Goal: Task Accomplishment & Management: Use online tool/utility

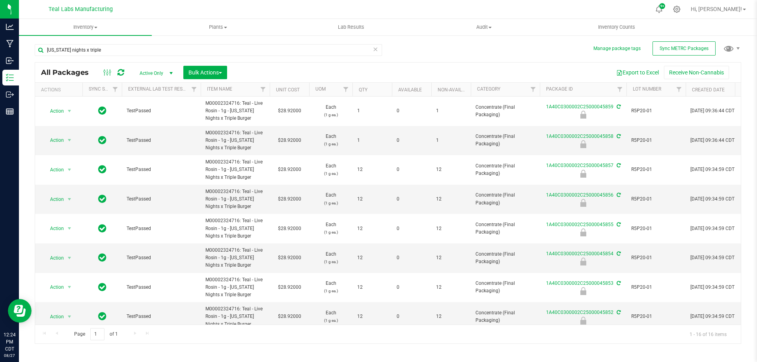
click at [422, 64] on div "All Packages Active Only Active Only Lab Samples Locked All External Internal B…" at bounding box center [387, 73] width 705 height 20
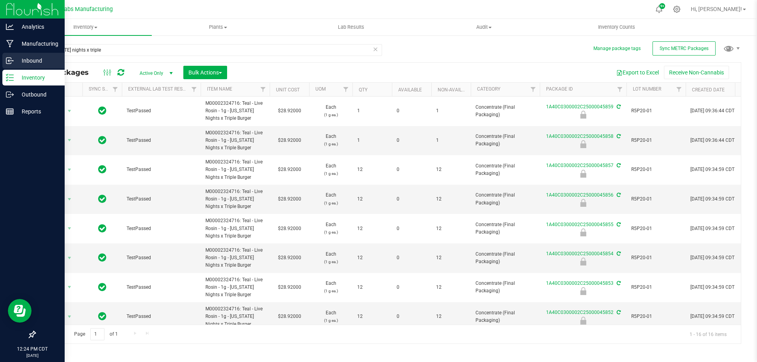
click at [35, 64] on p "Inbound" at bounding box center [37, 60] width 47 height 9
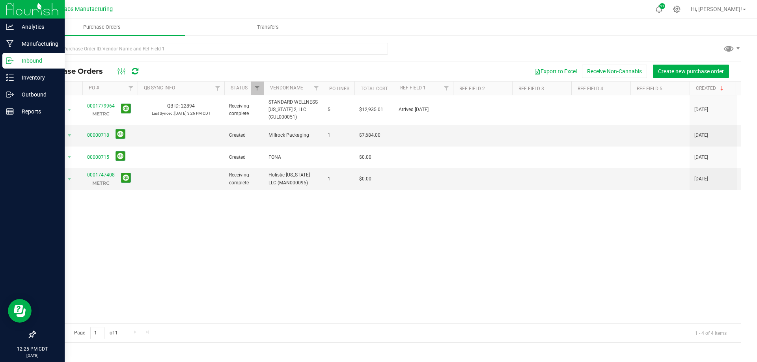
click at [341, 222] on div "Action Action Close purchase order Edit purchase order PO audit log Re-order Vi…" at bounding box center [387, 209] width 705 height 228
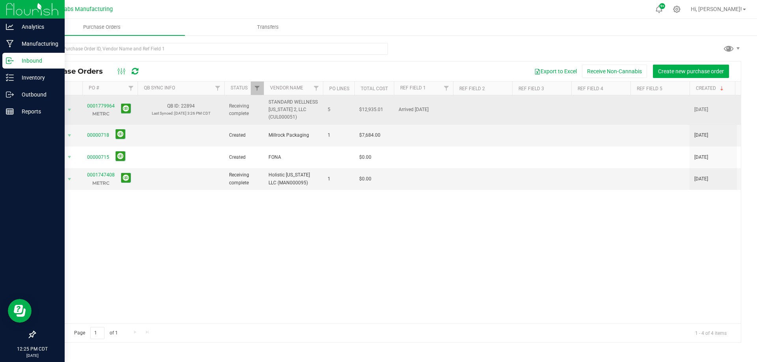
click at [95, 100] on td "0001779964 METRC" at bounding box center [109, 110] width 55 height 30
click at [97, 109] on span "0001779964 METRC" at bounding box center [101, 109] width 28 height 15
click at [80, 108] on td "Action Action Close purchase order Edit purchase order PO audit log Re-order Vi…" at bounding box center [58, 110] width 47 height 30
click at [107, 106] on link "0001779964" at bounding box center [101, 106] width 28 height 6
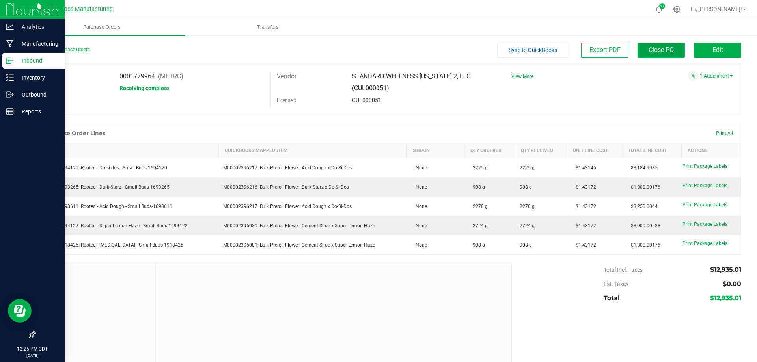
click at [649, 48] on span "Close PO" at bounding box center [660, 49] width 25 height 7
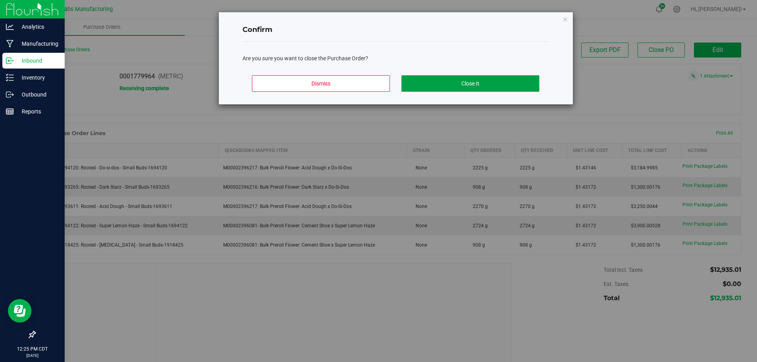
click at [494, 78] on button "Close It" at bounding box center [470, 83] width 138 height 17
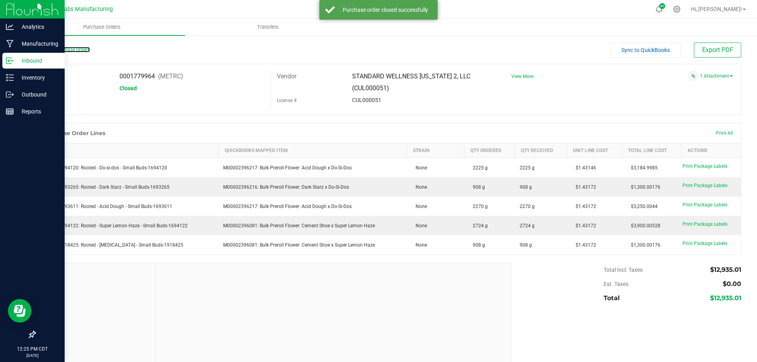
click at [76, 50] on link "Back to Purchase Orders" at bounding box center [62, 50] width 55 height 6
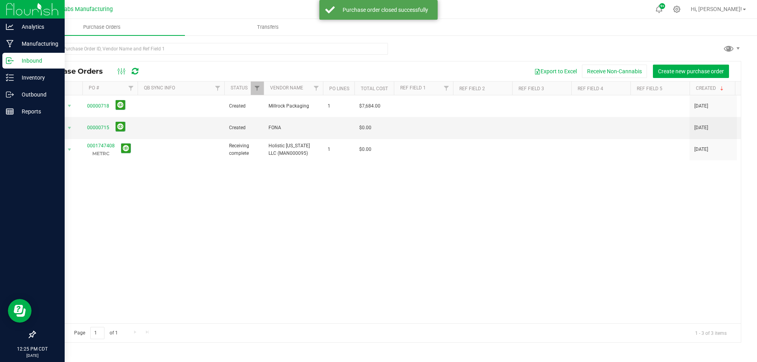
click at [381, 208] on div "Action Action Cancel purchase order Close purchase order Edit purchase order PO…" at bounding box center [387, 209] width 705 height 228
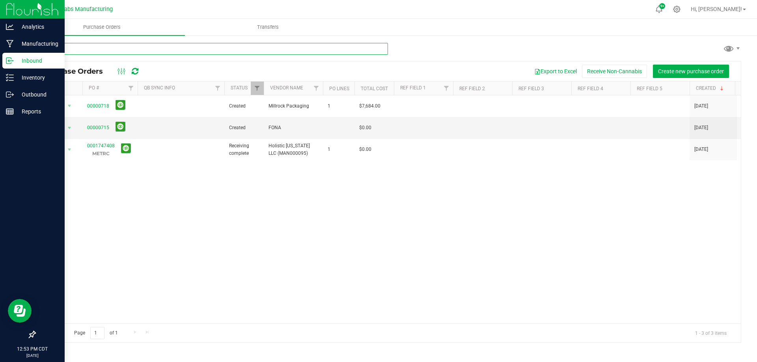
click at [138, 45] on input "text" at bounding box center [211, 49] width 353 height 12
click at [10, 82] on div "Inventory" at bounding box center [33, 78] width 62 height 16
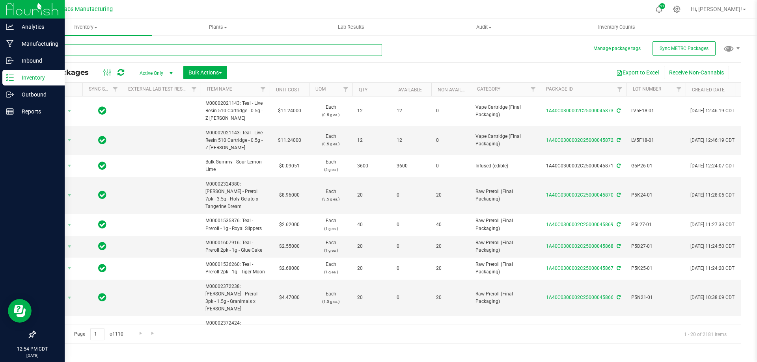
click at [195, 51] on input "text" at bounding box center [208, 50] width 347 height 12
type input "z belt"
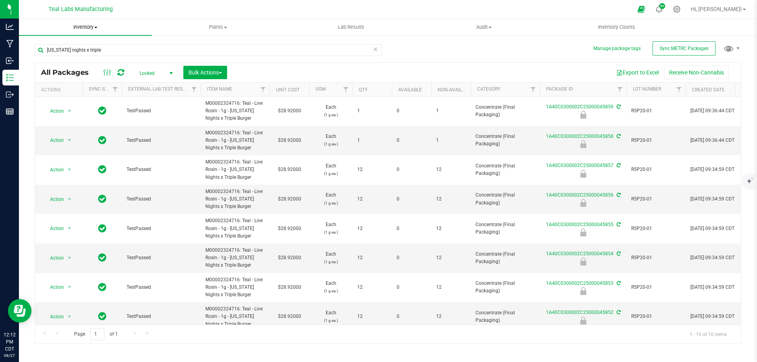
click at [97, 28] on span "Inventory" at bounding box center [85, 27] width 133 height 7
click at [63, 59] on span "All inventory" at bounding box center [45, 57] width 53 height 7
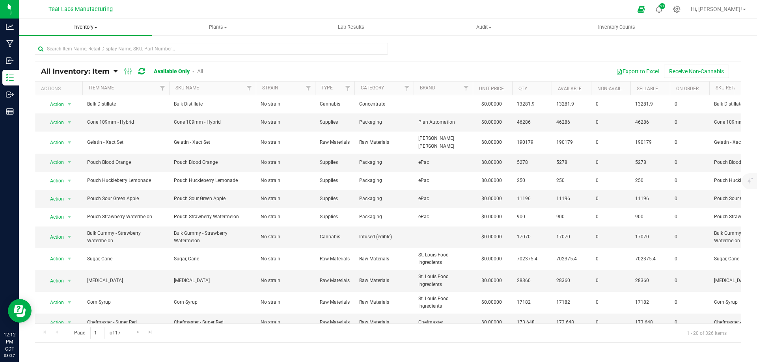
click at [93, 28] on span "Inventory" at bounding box center [85, 27] width 133 height 7
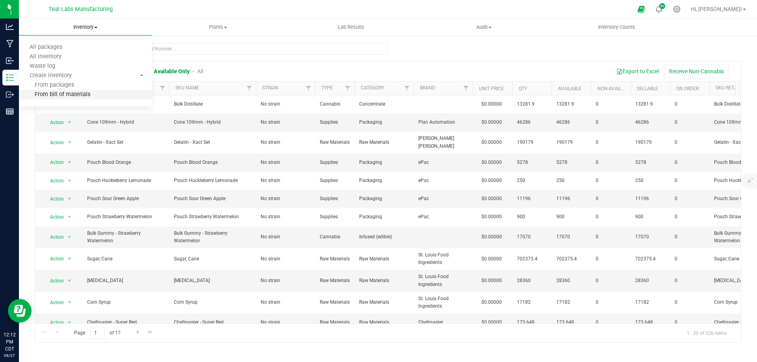
click at [58, 93] on span "From bill of materials" at bounding box center [54, 94] width 71 height 7
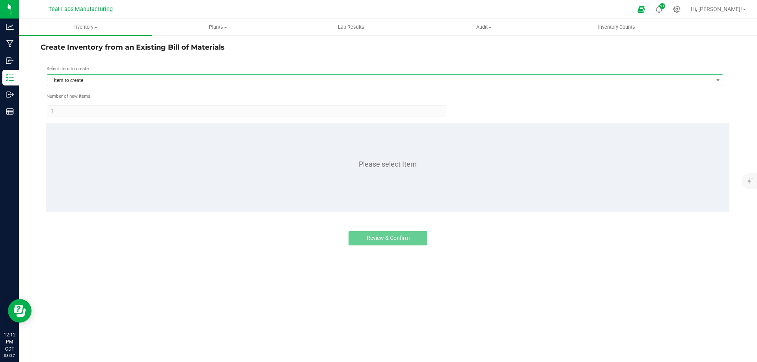
click at [98, 84] on span "Item to create" at bounding box center [379, 80] width 665 height 11
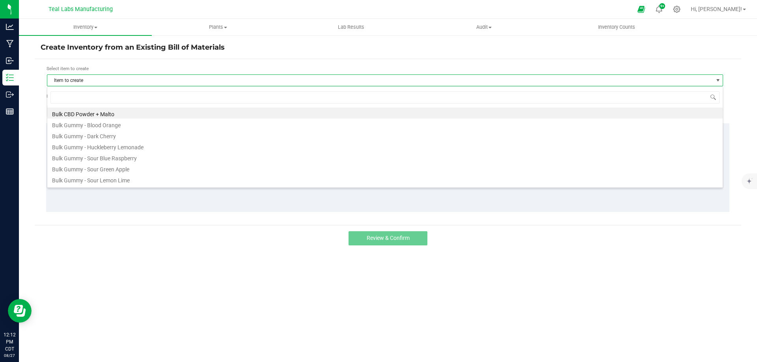
scroll to position [12, 676]
type input "bulk [PERSON_NAME]"
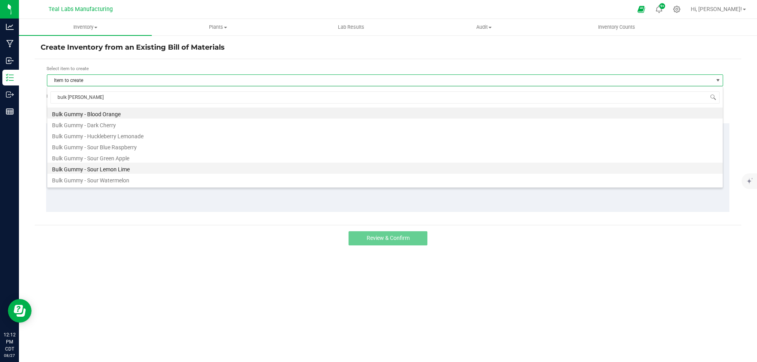
click at [121, 169] on li "Bulk Gummy - Sour Lemon Lime" at bounding box center [384, 168] width 675 height 11
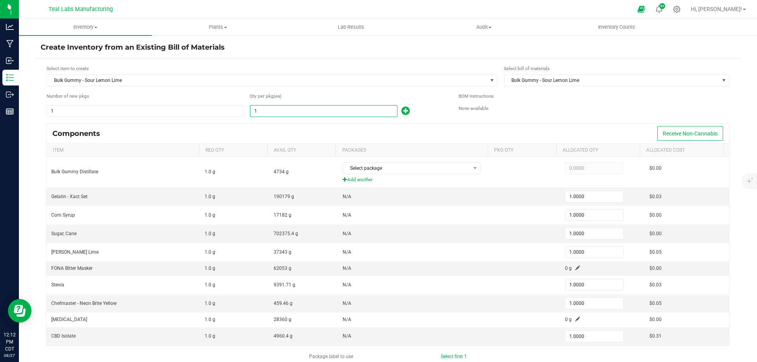
click at [273, 114] on input "1" at bounding box center [323, 111] width 147 height 11
type input "3"
type input "3.0000"
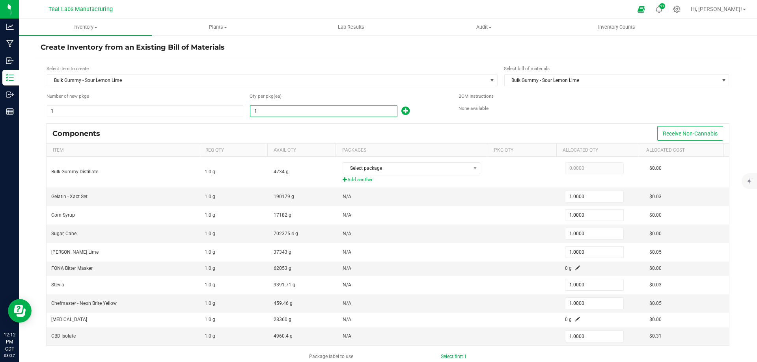
type input "3.0000"
type input "36"
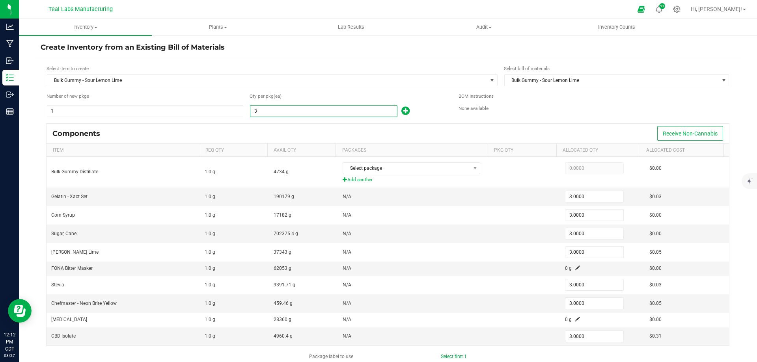
type input "36.0000"
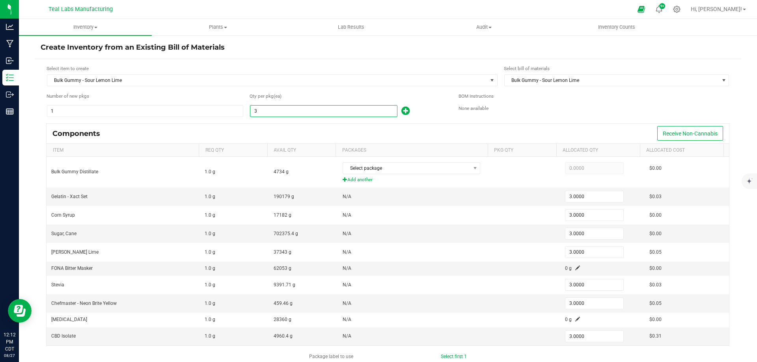
type input "36.0000"
type input "360"
type input "360.0000"
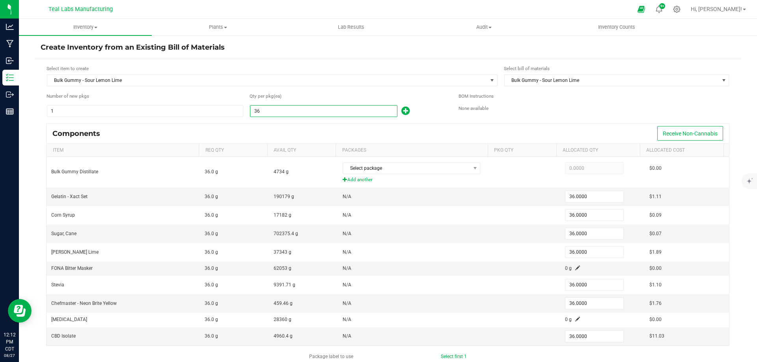
type input "360.0000"
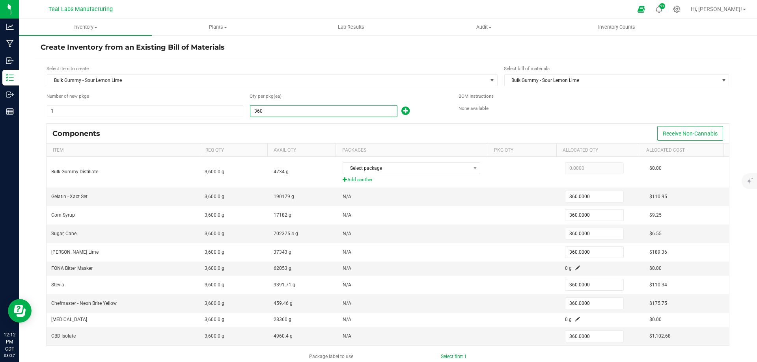
type input "3600"
type input "3,600.0000"
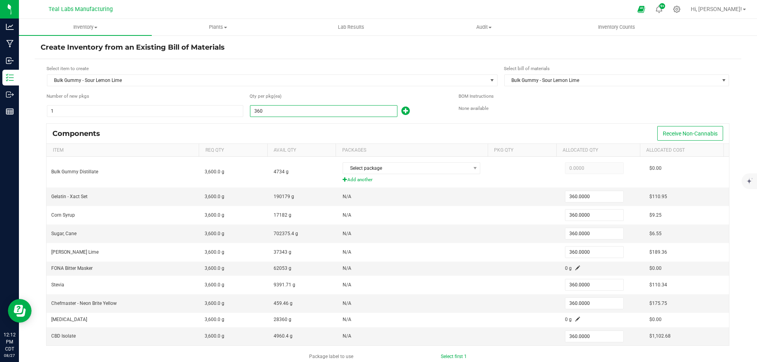
type input "3,600.0000"
type input "3,600"
click at [255, 125] on div "Components Receive Non-Cannabis" at bounding box center [388, 134] width 682 height 20
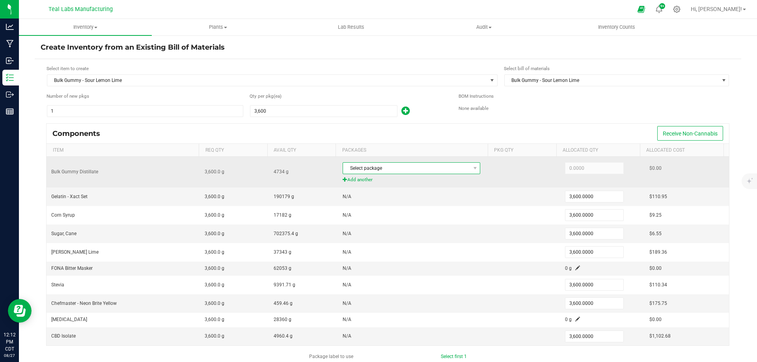
click at [391, 165] on span "Select package" at bounding box center [406, 168] width 127 height 11
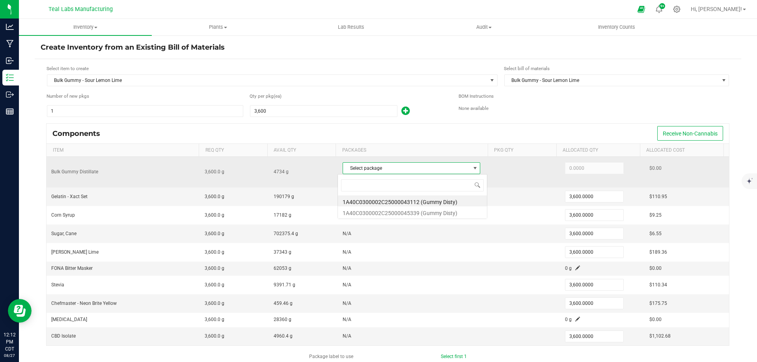
scroll to position [12, 135]
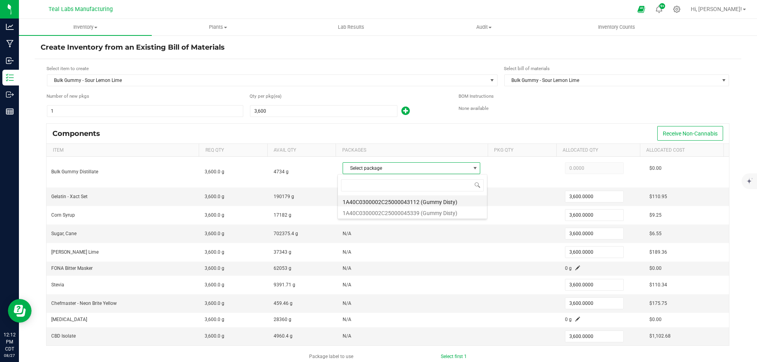
click at [399, 201] on li "1A40C0300002C25000043112 (Gummy Disty)" at bounding box center [412, 200] width 149 height 11
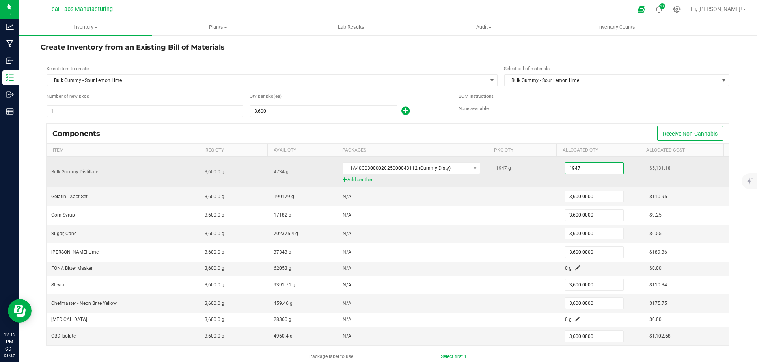
click at [571, 165] on input "1947" at bounding box center [594, 168] width 58 height 11
type input "60.0000"
click at [526, 174] on div "1947 g" at bounding box center [526, 168] width 60 height 16
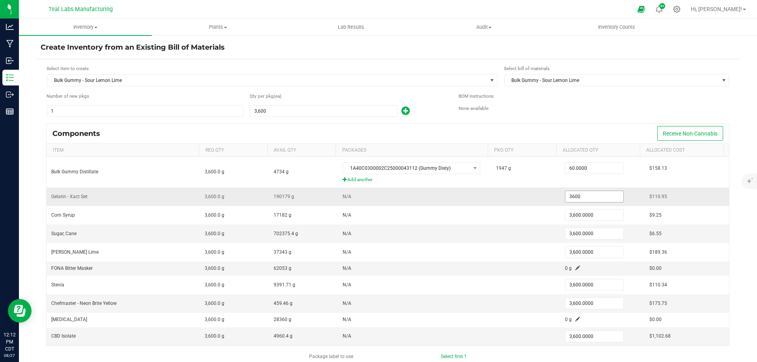
click at [582, 198] on input "3600" at bounding box center [594, 196] width 58 height 11
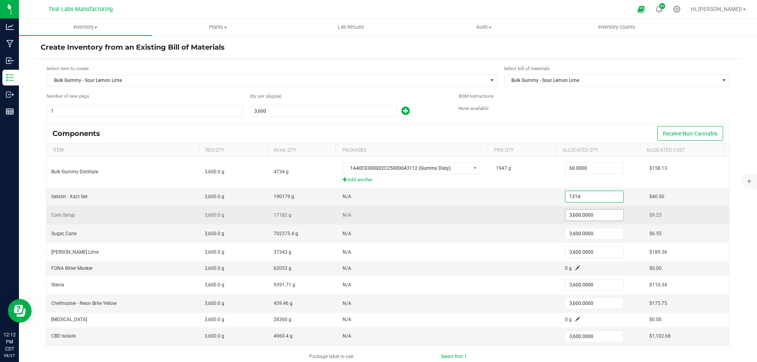
type input "1,314.0000"
click at [582, 216] on input "3600" at bounding box center [594, 215] width 58 height 11
click at [591, 218] on input "6642" at bounding box center [594, 215] width 58 height 11
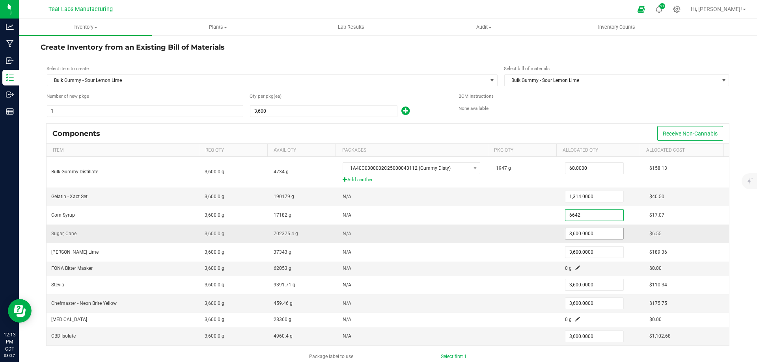
type input "6,642.0000"
click at [582, 230] on input "3600" at bounding box center [594, 233] width 58 height 11
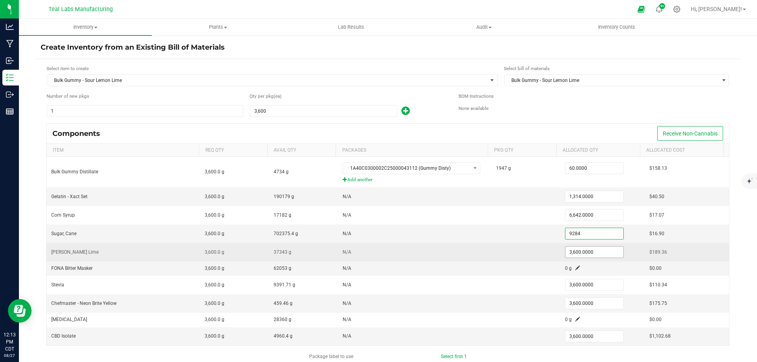
type input "9,284.0000"
click at [576, 253] on input "3600" at bounding box center [594, 252] width 58 height 11
type input "234.0000"
click at [522, 254] on td at bounding box center [525, 252] width 69 height 19
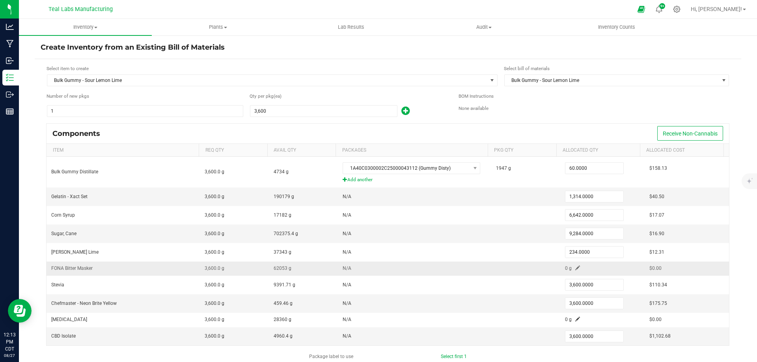
click at [575, 268] on span at bounding box center [577, 268] width 5 height 5
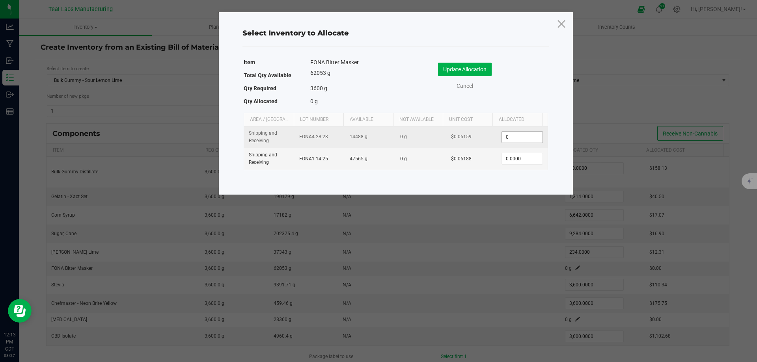
click at [519, 138] on input "0" at bounding box center [522, 137] width 40 height 11
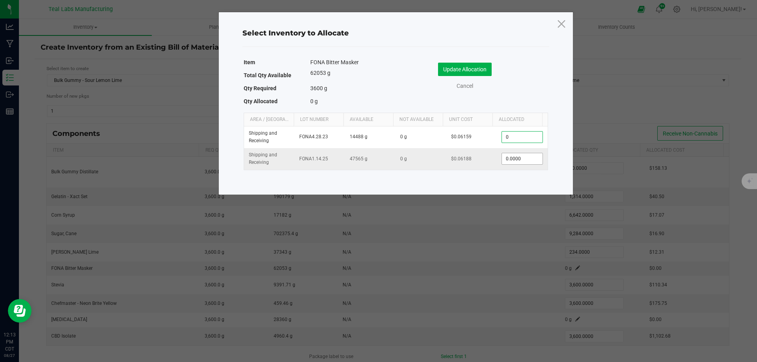
type input "0.0000"
type input "74.0000"
click at [457, 75] on button "Update Allocation" at bounding box center [465, 69] width 54 height 13
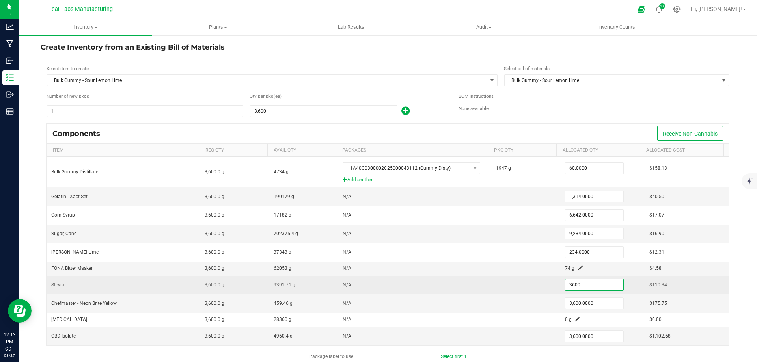
click at [582, 281] on input "3600" at bounding box center [594, 284] width 58 height 11
type input "13.0000"
click at [472, 281] on td "N/A" at bounding box center [414, 285] width 153 height 19
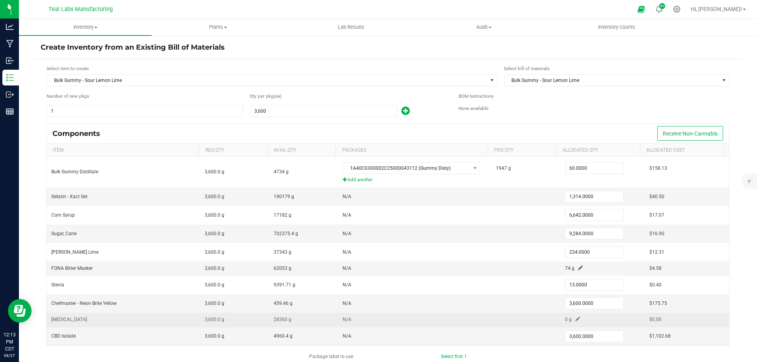
scroll to position [39, 0]
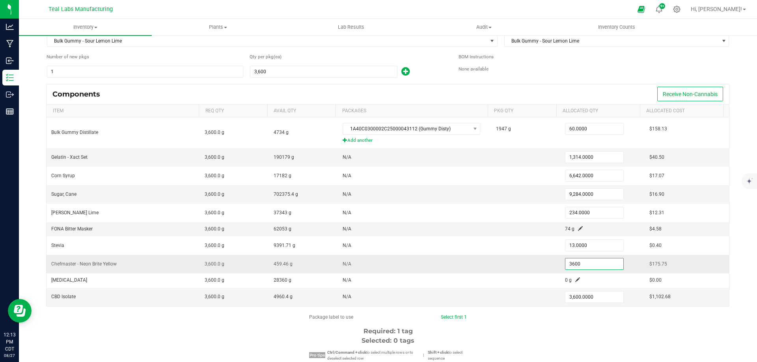
click at [577, 263] on input "3600" at bounding box center [594, 264] width 58 height 11
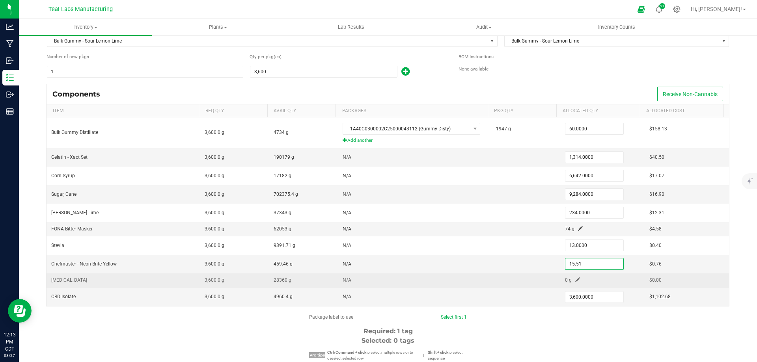
type input "15.5100"
click at [565, 277] on td "0 g" at bounding box center [602, 280] width 84 height 14
click at [565, 279] on td "0 g" at bounding box center [602, 280] width 84 height 14
click at [575, 280] on span at bounding box center [577, 279] width 5 height 5
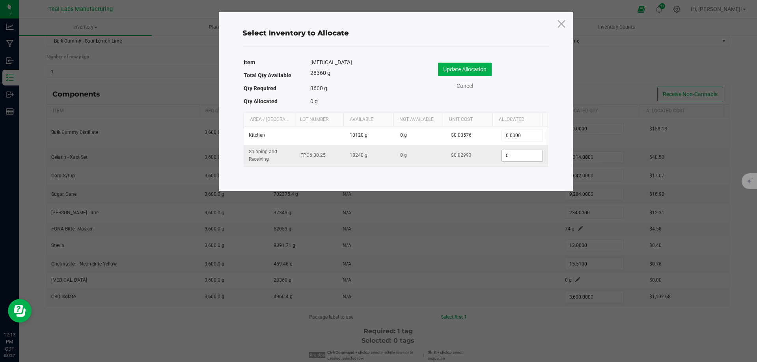
click at [512, 153] on input "0" at bounding box center [522, 155] width 40 height 11
type input "118.0000"
click at [482, 70] on button "Update Allocation" at bounding box center [465, 69] width 54 height 13
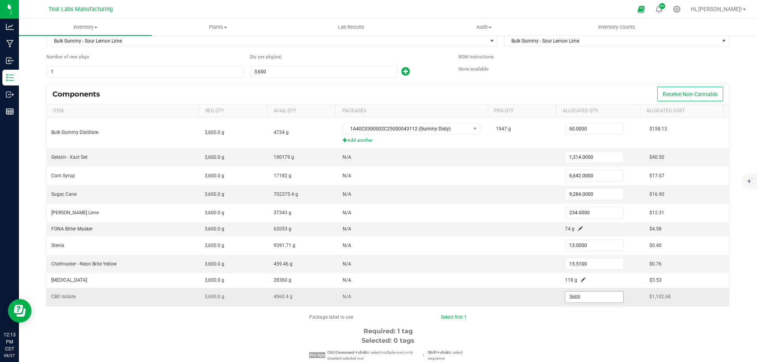
click at [585, 296] on input "3600" at bounding box center [594, 297] width 58 height 11
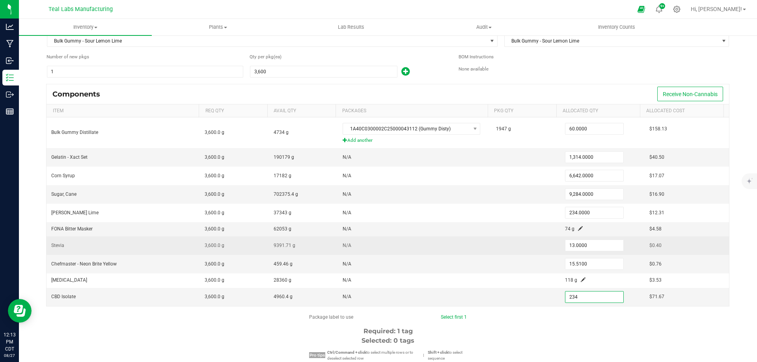
type input "234.0000"
click at [455, 248] on td "N/A" at bounding box center [414, 245] width 153 height 19
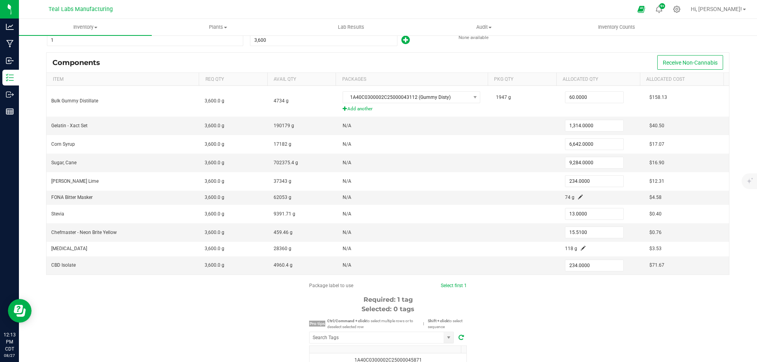
scroll to position [118, 0]
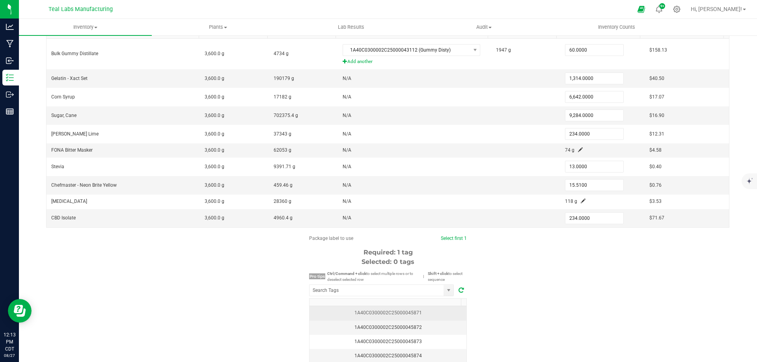
click at [415, 316] on div "1A40C0300002C25000045871" at bounding box center [387, 312] width 147 height 7
click at [564, 294] on div "Package label to use Select first 1 Clear selected Required: 1 tag Selected: 1 …" at bounding box center [388, 310] width 706 height 150
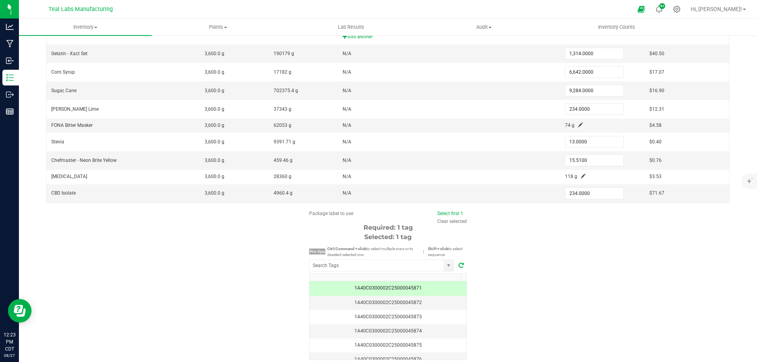
scroll to position [173, 0]
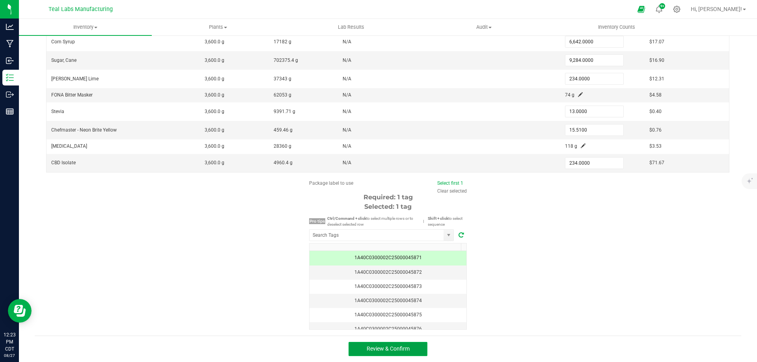
click at [399, 354] on button "Review & Confirm" at bounding box center [387, 349] width 79 height 14
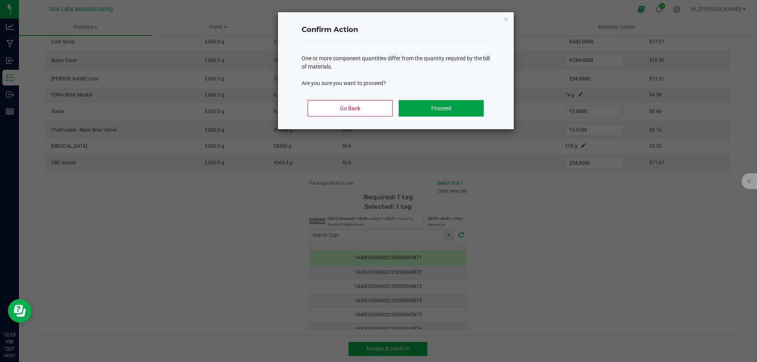
click at [432, 108] on button "Proceed" at bounding box center [440, 108] width 85 height 17
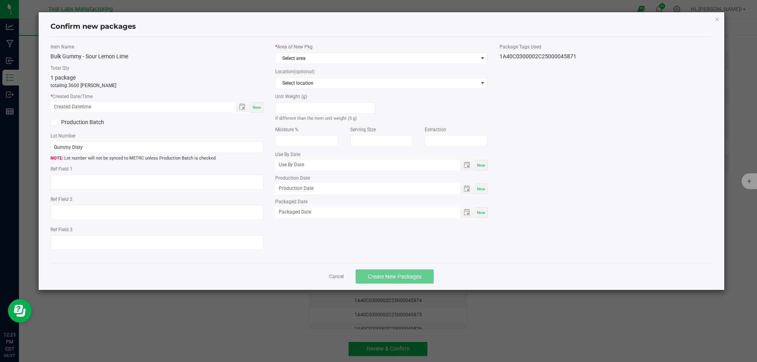
click at [260, 107] on span "Now" at bounding box center [257, 107] width 8 height 4
type input "[DATE] 12:23 PM"
click at [85, 121] on label "Production Batch" at bounding box center [100, 122] width 100 height 8
click at [0, 0] on input "Production Batch" at bounding box center [0, 0] width 0 height 0
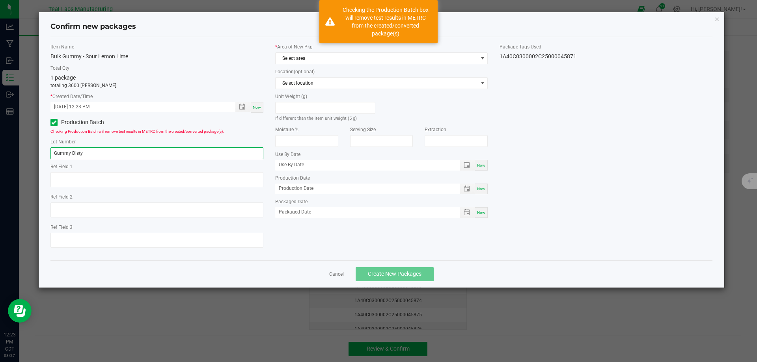
drag, startPoint x: 92, startPoint y: 154, endPoint x: 20, endPoint y: 156, distance: 72.5
click at [20, 157] on ngb-modal-window "Confirm new packages Item Name Bulk Gummy - Sour Lemon Lime Total Qty 1 package…" at bounding box center [381, 181] width 763 height 362
click at [72, 153] on input "G5P26-01" at bounding box center [156, 153] width 213 height 12
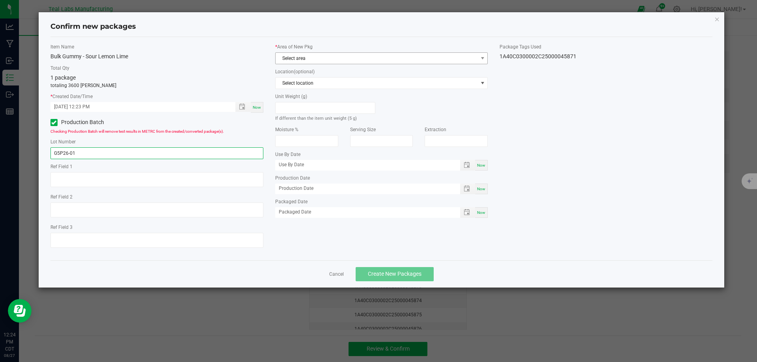
type input "G5P26-01"
click at [326, 55] on span "Select area" at bounding box center [376, 58] width 202 height 11
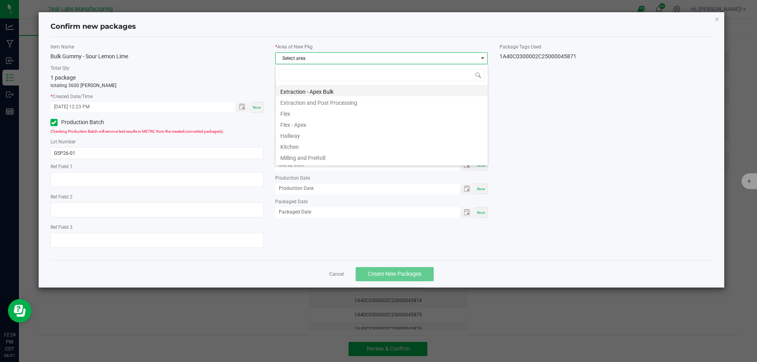
scroll to position [39, 0]
click at [290, 107] on li "Kitchen" at bounding box center [381, 106] width 212 height 11
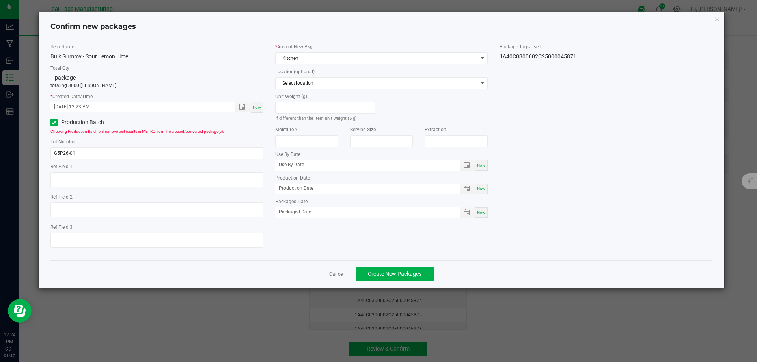
click at [655, 203] on div "Item Name Bulk Gummy - Sour Lemon Lime Total Qty 1 package totaling 3600 [PERSO…" at bounding box center [382, 148] width 674 height 211
click at [431, 272] on button "Create New Packages" at bounding box center [394, 274] width 78 height 14
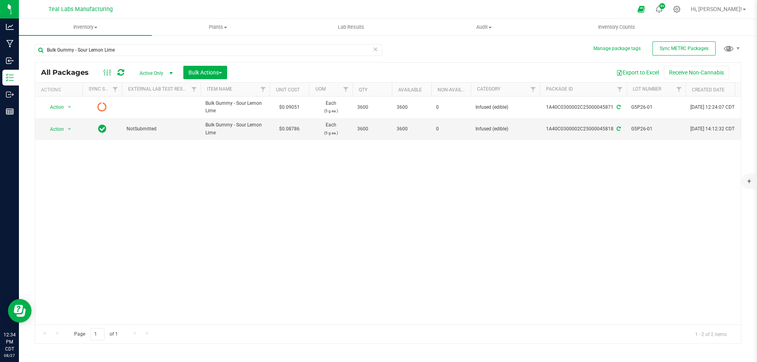
click at [378, 50] on icon at bounding box center [375, 48] width 6 height 9
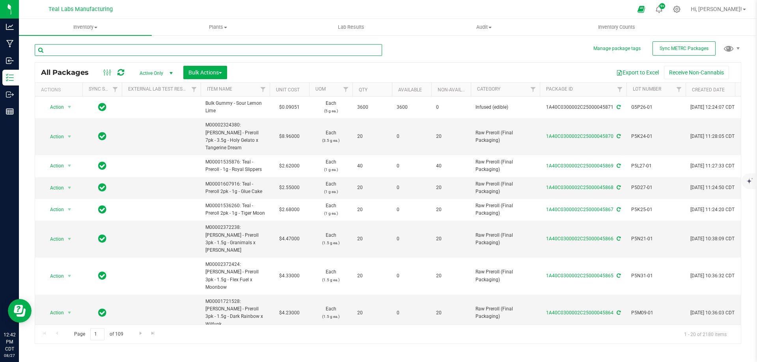
click at [129, 49] on input "text" at bounding box center [208, 50] width 347 height 12
type input "z belt"
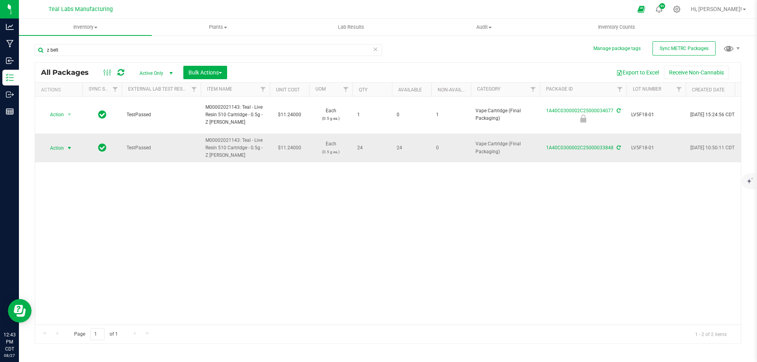
click at [56, 143] on span "Action" at bounding box center [53, 148] width 21 height 11
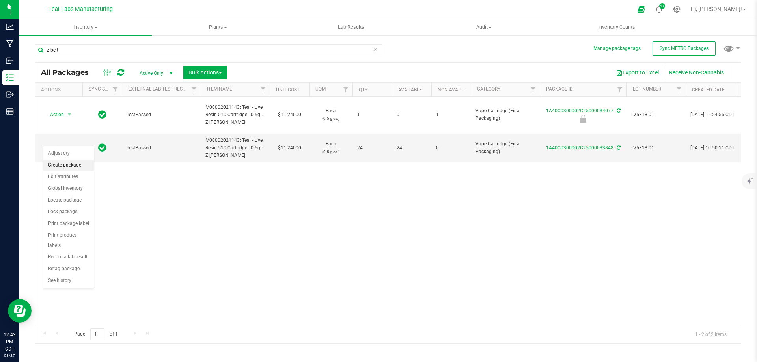
click at [62, 164] on li "Create package" at bounding box center [68, 166] width 50 height 12
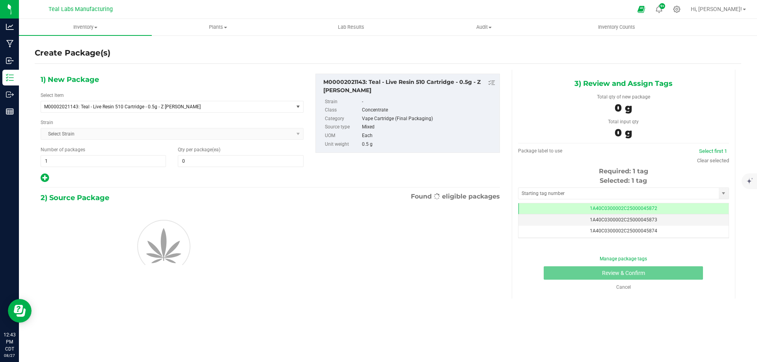
type input "0"
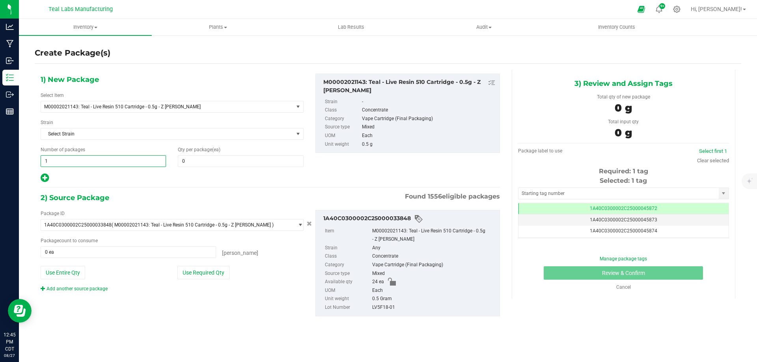
click at [123, 164] on span "1 1" at bounding box center [103, 161] width 125 height 12
click at [123, 164] on input "1" at bounding box center [103, 161] width 125 height 11
type input "2"
drag, startPoint x: 209, startPoint y: 168, endPoint x: 208, endPoint y: 163, distance: 5.1
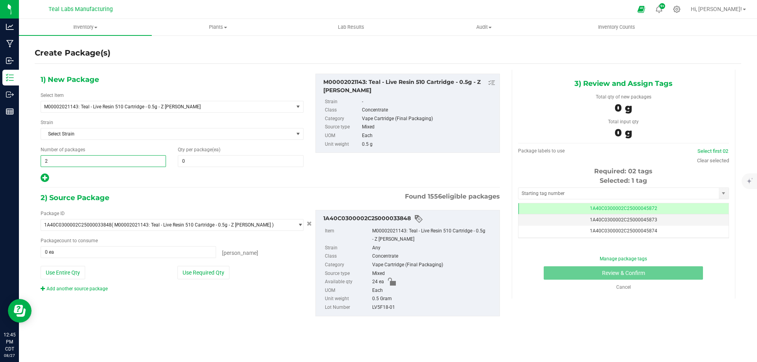
click at [209, 167] on div "1) New Package Select Item M00002021143: Teal - Live Resin 510 Cartridge - 0.5g…" at bounding box center [172, 129] width 275 height 110
click at [209, 165] on span "0 0" at bounding box center [240, 161] width 125 height 12
click at [208, 162] on input "text" at bounding box center [240, 161] width 125 height 11
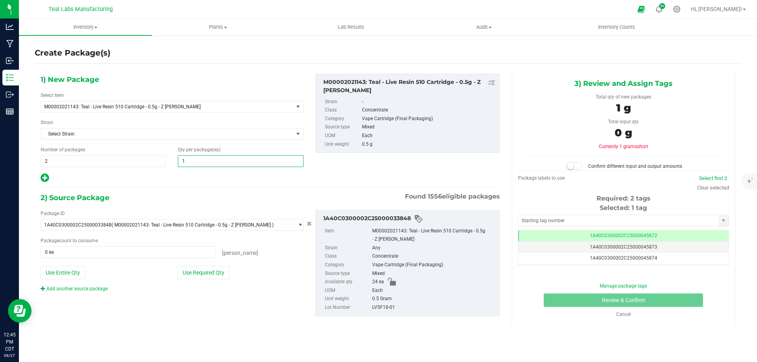
type input "12"
drag, startPoint x: 191, startPoint y: 187, endPoint x: 190, endPoint y: 240, distance: 53.6
click at [191, 187] on hr at bounding box center [270, 187] width 459 height 1
click at [197, 281] on div "Package ID 1A40C0300002C25000033848 ( M00002021143: Teal - Live Resin 510 Cartr…" at bounding box center [172, 251] width 275 height 82
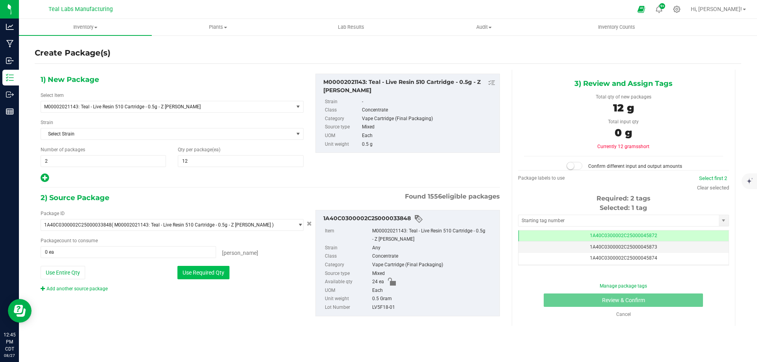
click at [201, 274] on button "Use Required Qty" at bounding box center [203, 272] width 52 height 13
type input "24 ea"
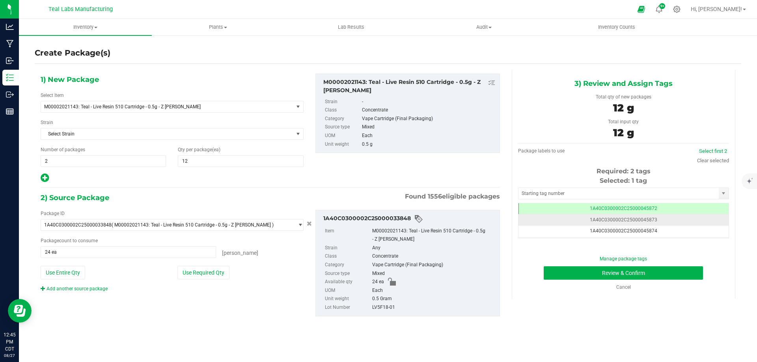
click at [623, 224] on td "1A40C0300002C25000045873" at bounding box center [623, 219] width 210 height 11
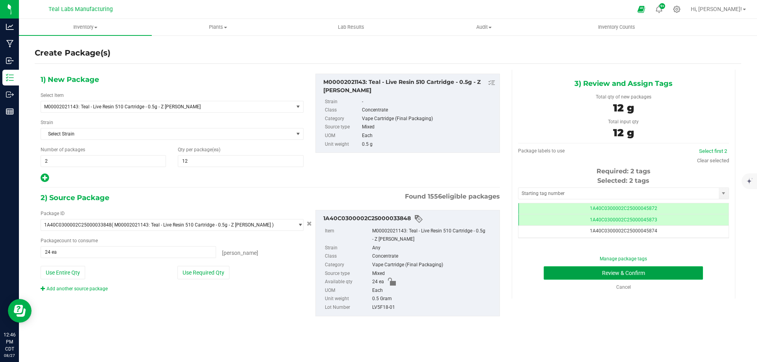
click at [577, 277] on button "Review & Confirm" at bounding box center [622, 272] width 159 height 13
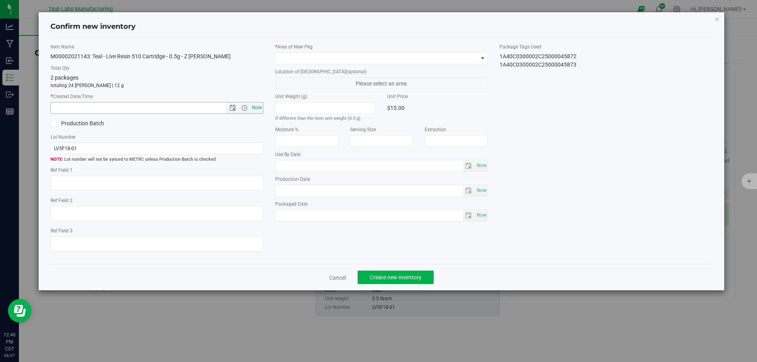
click at [260, 109] on span "Now" at bounding box center [256, 107] width 13 height 11
type input "[DATE] 12:46 PM"
click at [314, 49] on label "* Area of [GEOGRAPHIC_DATA]" at bounding box center [381, 46] width 213 height 7
click at [316, 52] on div "* Area of [GEOGRAPHIC_DATA]" at bounding box center [381, 53] width 213 height 21
click at [316, 56] on span at bounding box center [376, 58] width 202 height 11
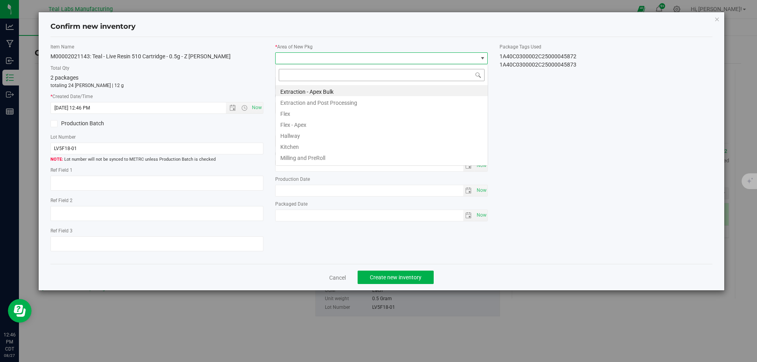
scroll to position [12, 213]
click at [300, 126] on li "Flex - Apex" at bounding box center [381, 123] width 212 height 11
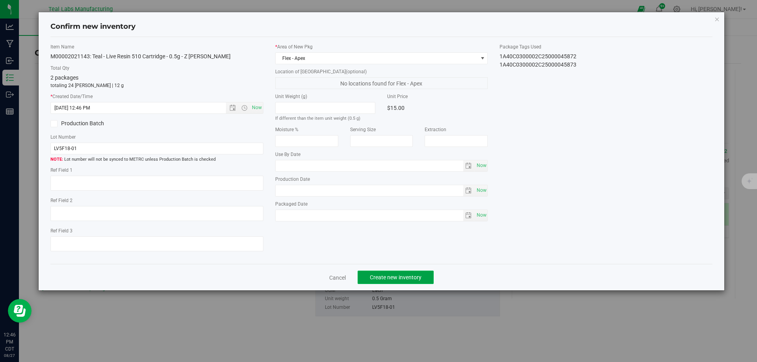
click at [404, 279] on span "Create new inventory" at bounding box center [396, 277] width 52 height 6
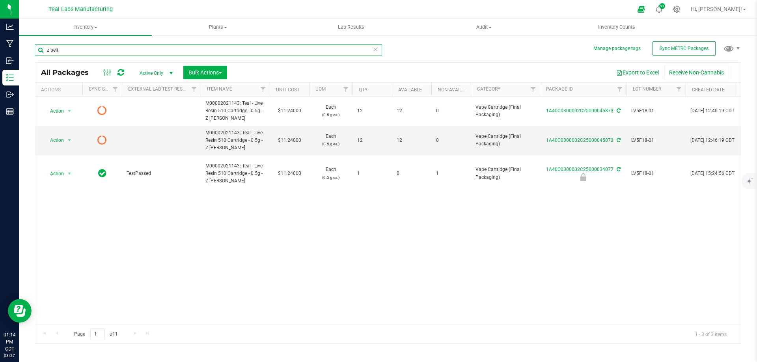
click at [129, 52] on input "z belt" at bounding box center [208, 50] width 347 height 12
type input "sour waterme"
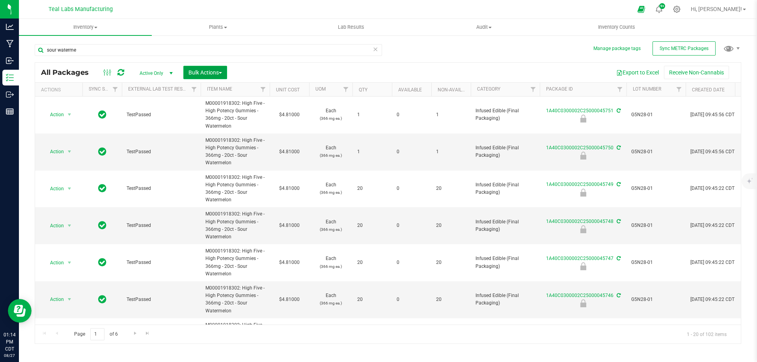
click at [219, 69] on button "Bulk Actions" at bounding box center [205, 72] width 44 height 13
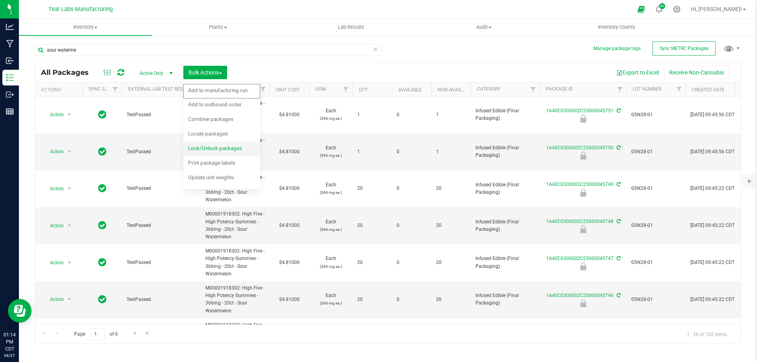
click at [207, 150] on span "Lock/Unlock packages" at bounding box center [215, 148] width 54 height 6
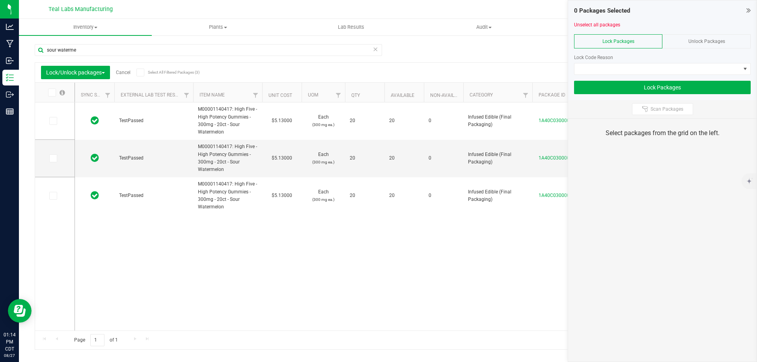
click at [701, 31] on div at bounding box center [662, 31] width 177 height 6
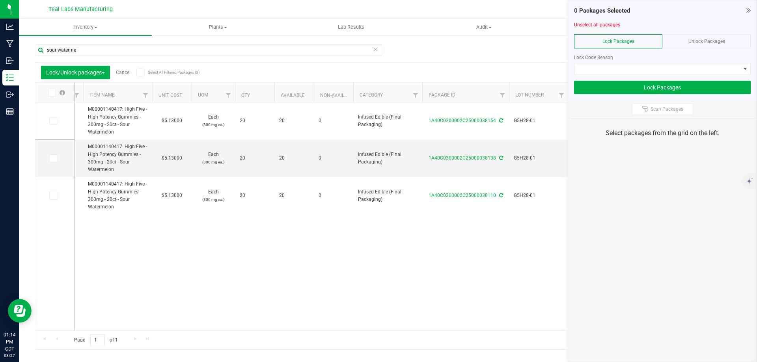
scroll to position [0, 497]
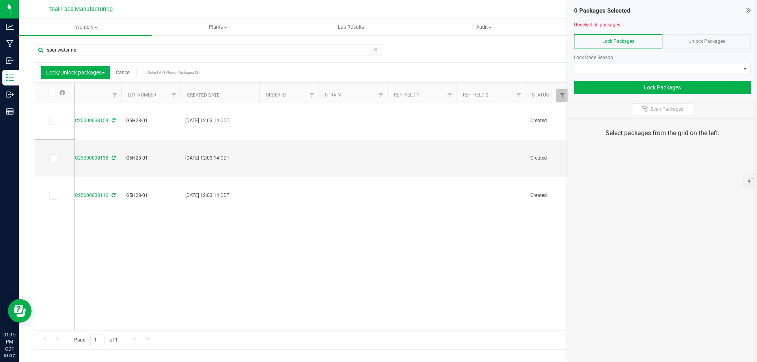
click at [697, 36] on div "Unlock Packages" at bounding box center [706, 41] width 88 height 14
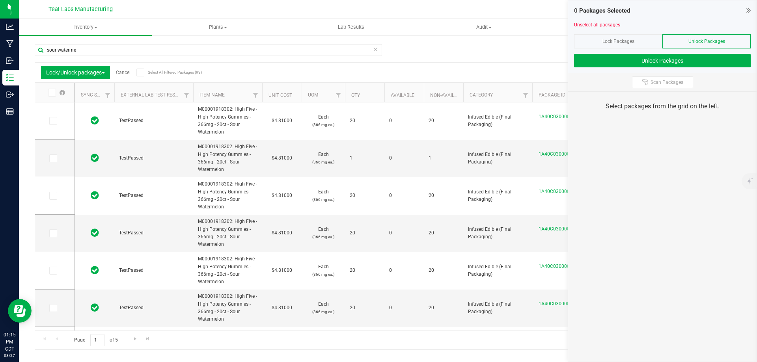
click at [370, 92] on th "Qty" at bounding box center [364, 93] width 39 height 20
drag, startPoint x: 57, startPoint y: 125, endPoint x: 50, endPoint y: 123, distance: 7.7
click at [55, 125] on label at bounding box center [54, 121] width 11 height 8
click at [0, 0] on input "checkbox" at bounding box center [0, 0] width 0 height 0
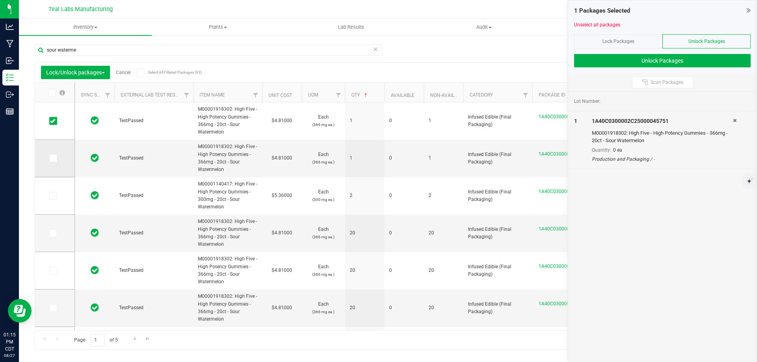
click at [50, 158] on icon at bounding box center [52, 158] width 5 height 0
click at [0, 0] on input "checkbox" at bounding box center [0, 0] width 0 height 0
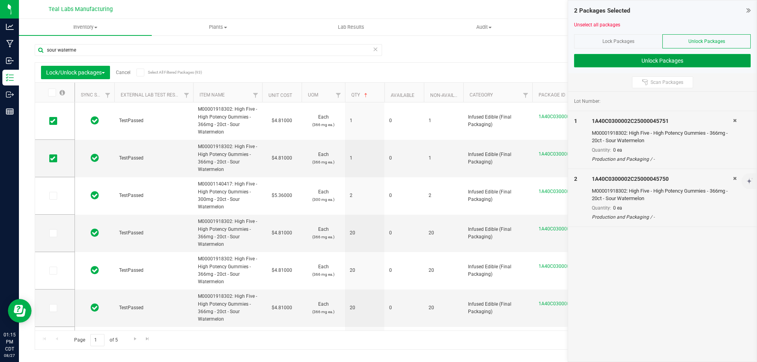
click at [642, 62] on button "Unlock Packages" at bounding box center [662, 60] width 177 height 13
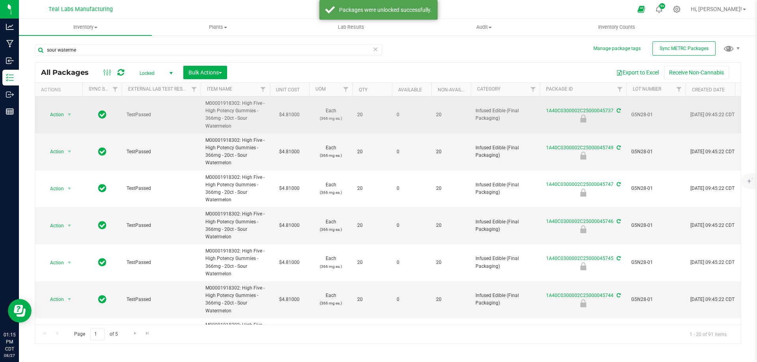
click at [643, 115] on span "G5N28-01" at bounding box center [656, 114] width 50 height 7
click at [643, 115] on input "G5N28-01" at bounding box center [654, 115] width 56 height 12
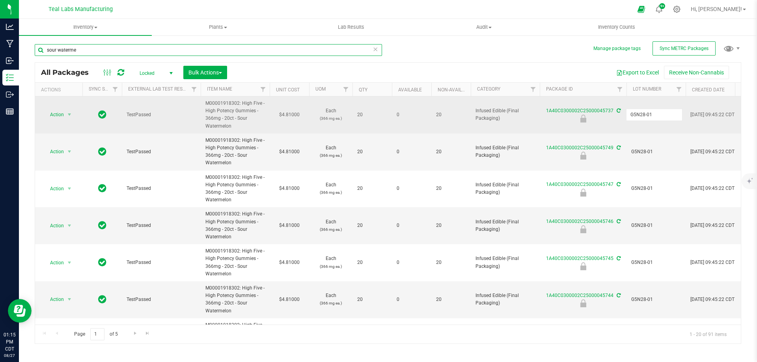
click at [194, 48] on input "sour waterme" at bounding box center [208, 50] width 347 height 12
paste input "G5N28-01"
type input "G5N28-01"
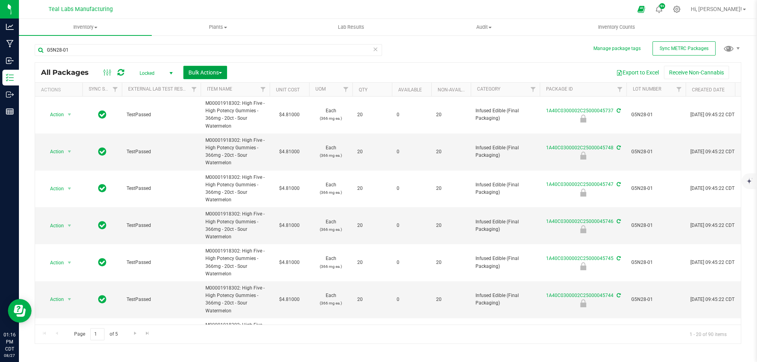
click at [192, 68] on button "Bulk Actions" at bounding box center [205, 72] width 44 height 13
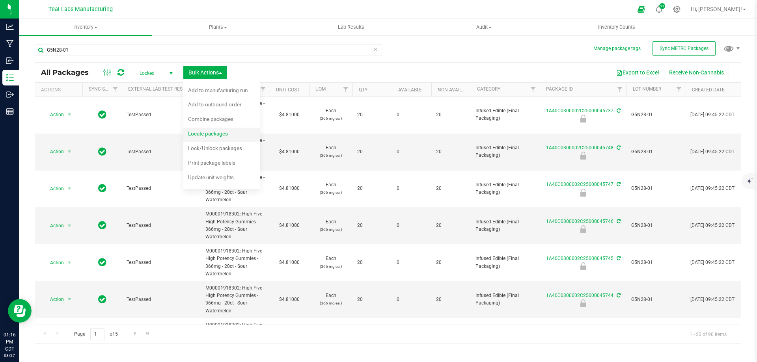
click at [213, 135] on span "Locate packages" at bounding box center [208, 133] width 40 height 6
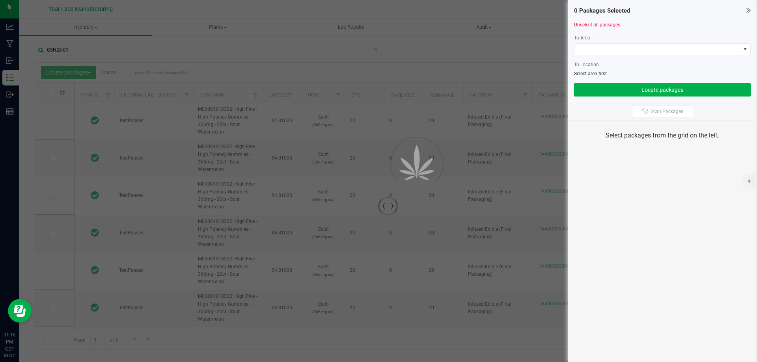
click at [362, 100] on th "Qty" at bounding box center [364, 93] width 39 height 20
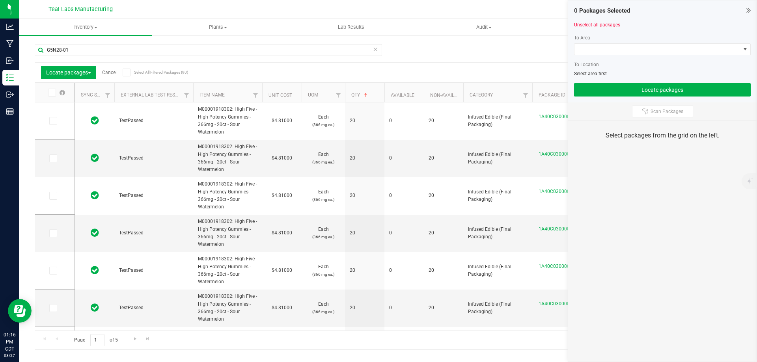
click at [374, 98] on th "Qty" at bounding box center [364, 93] width 39 height 20
click at [126, 73] on icon at bounding box center [126, 73] width 5 height 0
click at [0, 0] on input "Select All Filtered Packages (90)" at bounding box center [0, 0] width 0 height 0
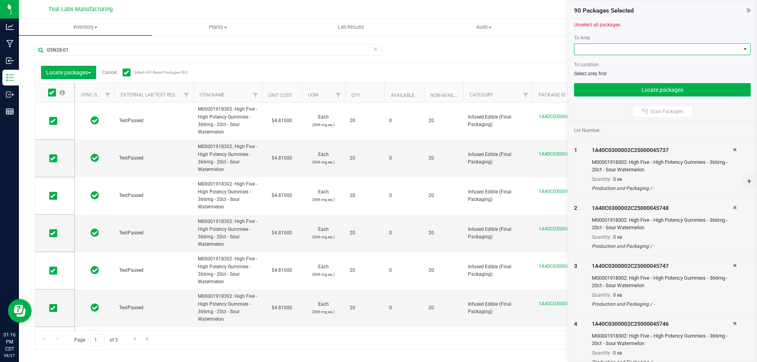
click at [618, 53] on span at bounding box center [657, 49] width 166 height 11
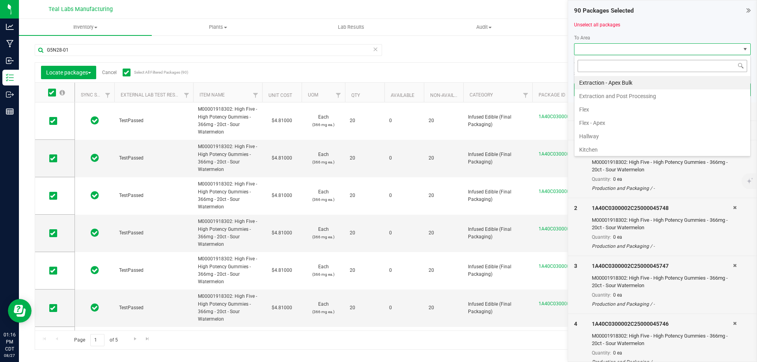
scroll to position [12, 177]
click at [604, 119] on li "Flex - Apex" at bounding box center [662, 122] width 176 height 13
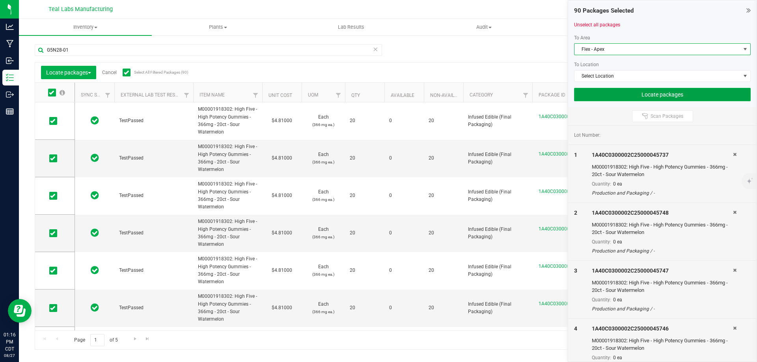
click at [651, 91] on button "Locate packages" at bounding box center [662, 94] width 177 height 13
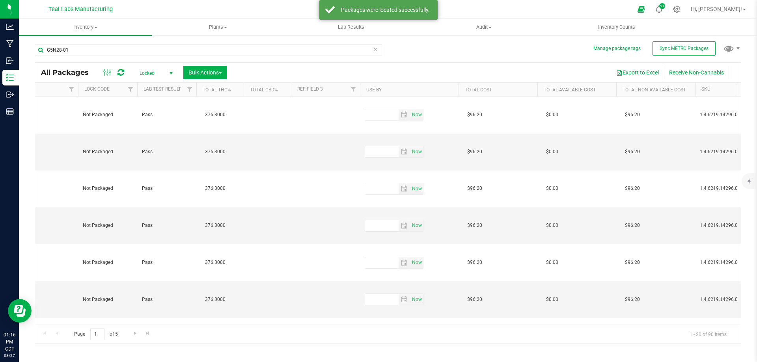
scroll to position [0, 1188]
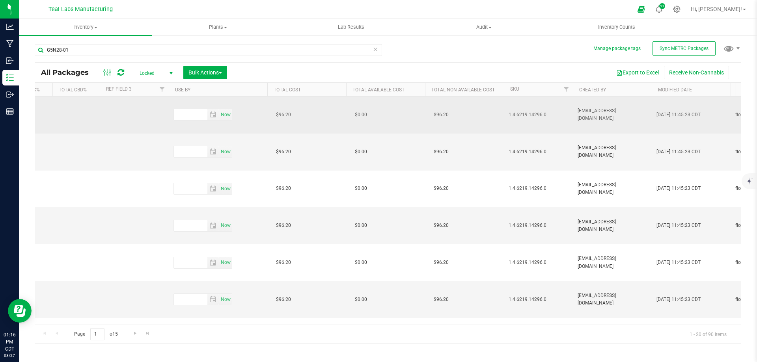
click at [521, 111] on span "1.4.6219.14296.0" at bounding box center [538, 114] width 60 height 7
copy tr "1.4.6219.14296.0"
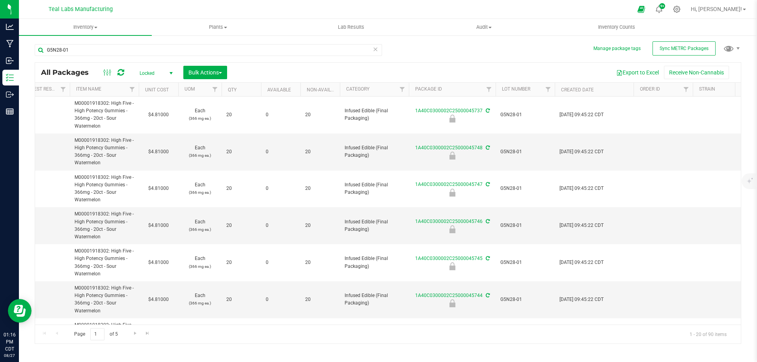
scroll to position [0, 9]
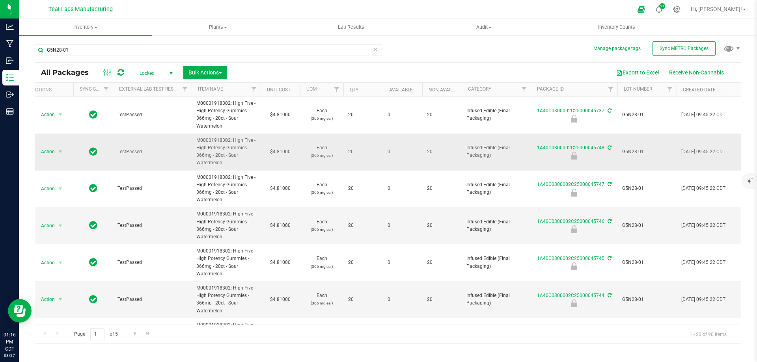
drag, startPoint x: 218, startPoint y: 157, endPoint x: 233, endPoint y: 139, distance: 23.3
click at [233, 139] on span "M00001918302: High Five - High Potency Gummies - 366mg - 20ct - Sour Watermelon" at bounding box center [226, 152] width 60 height 30
copy span "High Five - High Potency Gummies - 366mg - 20ct - Sour Watermelon"
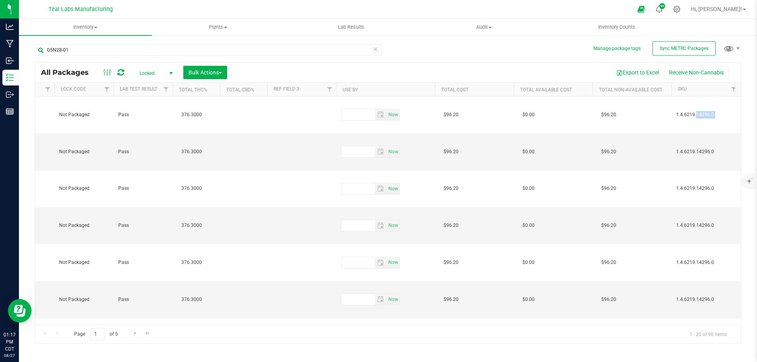
scroll to position [0, 1360]
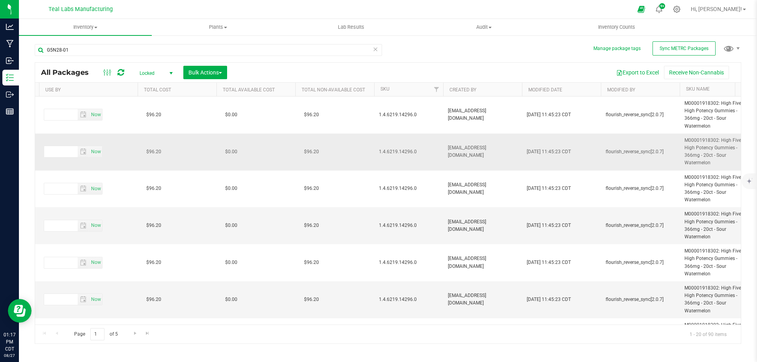
click at [385, 156] on td "1.4.6219.14296.0" at bounding box center [408, 152] width 69 height 37
click at [387, 151] on span "1.4.6219.14296.0" at bounding box center [409, 151] width 60 height 7
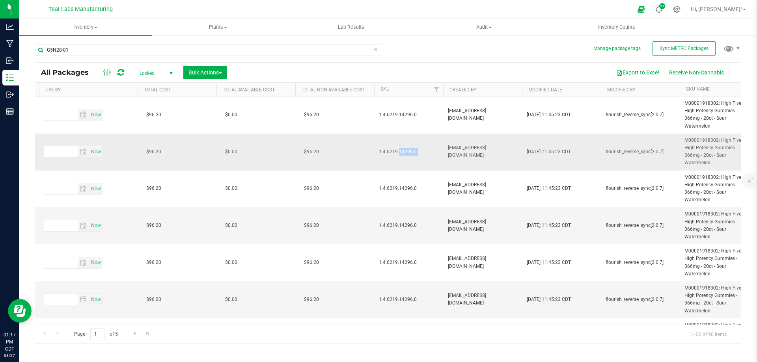
click at [387, 151] on span "1.4.6219.14296.0" at bounding box center [409, 151] width 60 height 7
copy tr "1.4.6219.14296.0"
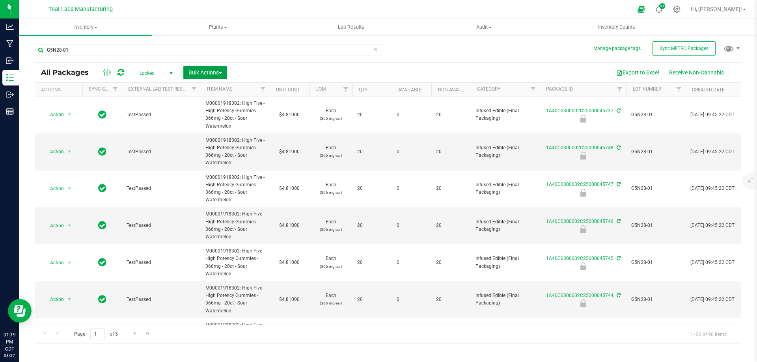
click at [205, 74] on span "Bulk Actions" at bounding box center [204, 72] width 33 height 6
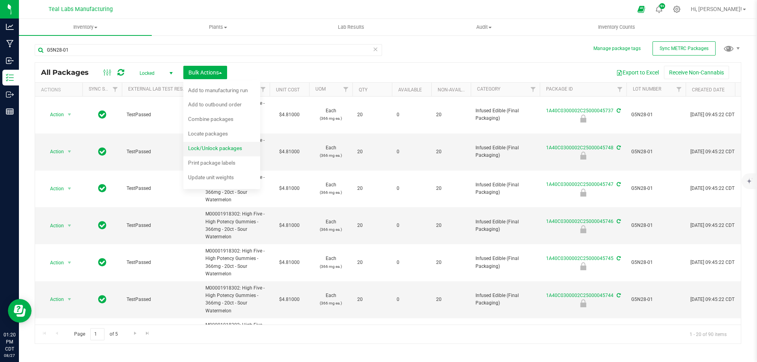
click at [205, 150] on span "Lock/Unlock packages" at bounding box center [215, 148] width 54 height 6
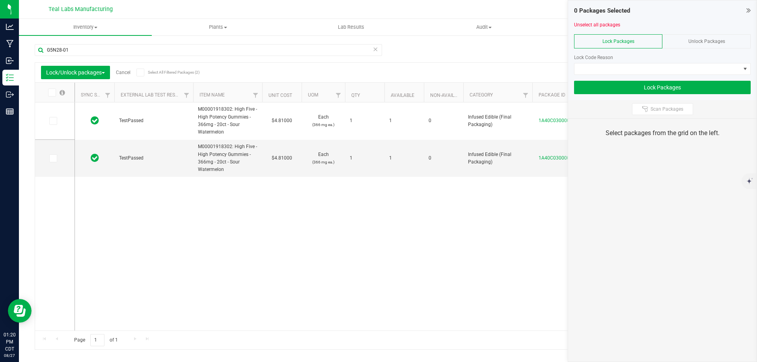
click at [709, 43] on span "Unlock Packages" at bounding box center [706, 42] width 37 height 6
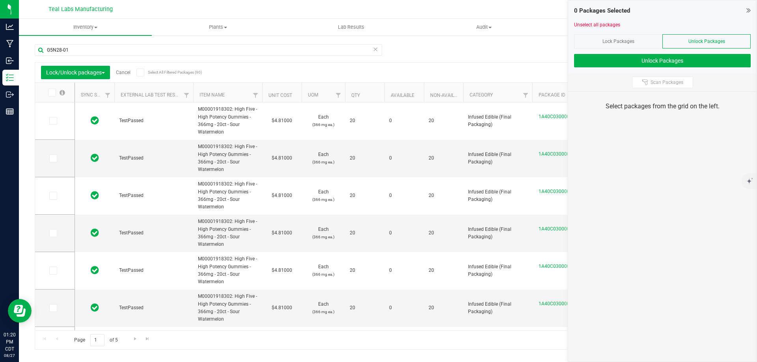
click at [141, 73] on icon at bounding box center [140, 73] width 5 height 0
click at [0, 0] on input "Select All Filtered Packages (90)" at bounding box center [0, 0] width 0 height 0
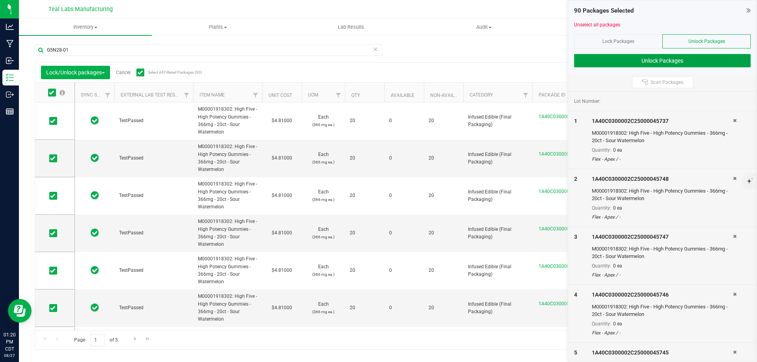
click at [636, 58] on button "Unlock Packages" at bounding box center [662, 60] width 177 height 13
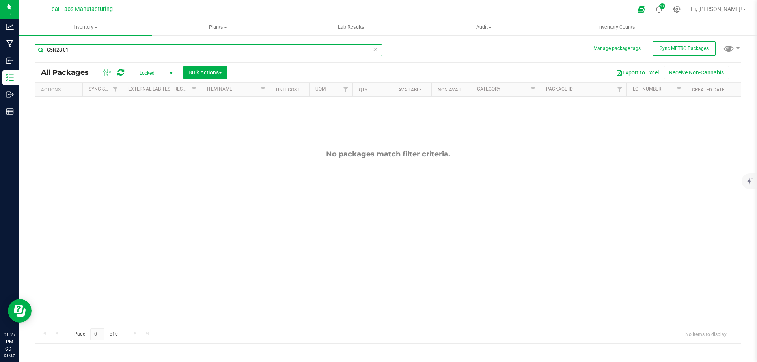
click at [98, 49] on input "G5N28-01" at bounding box center [208, 50] width 347 height 12
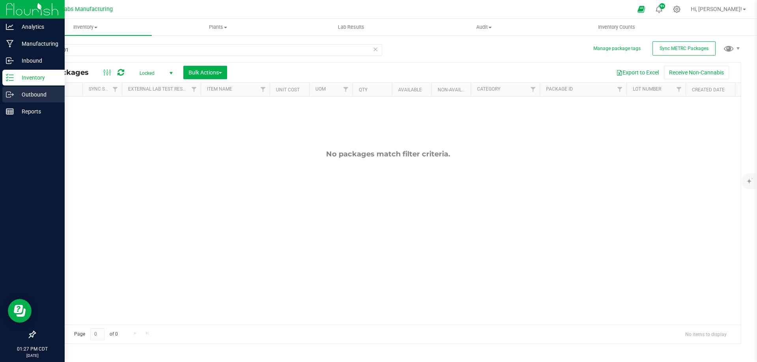
click at [11, 93] on icon at bounding box center [10, 95] width 8 height 8
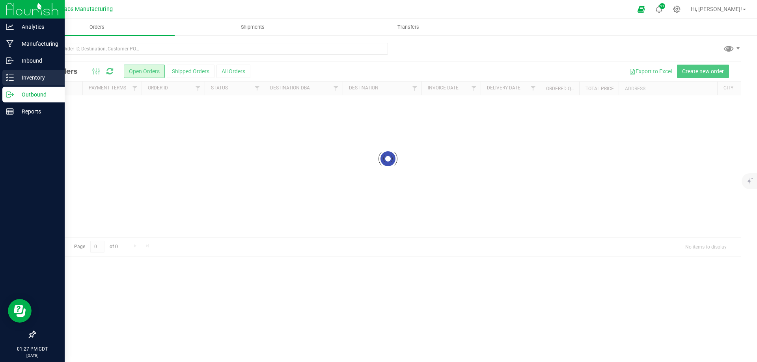
click at [33, 79] on p "Inventory" at bounding box center [37, 77] width 47 height 9
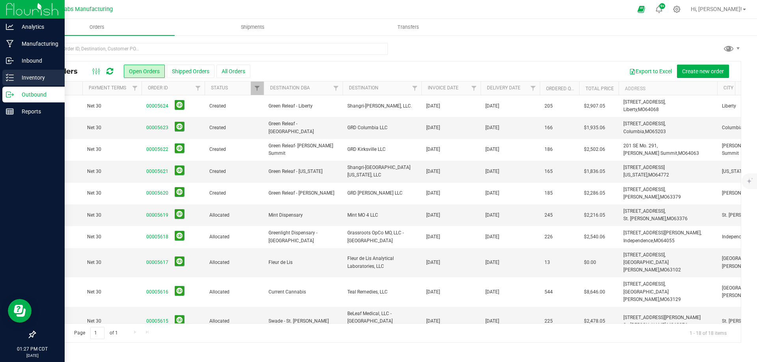
click at [33, 79] on p "Inventory" at bounding box center [37, 77] width 47 height 9
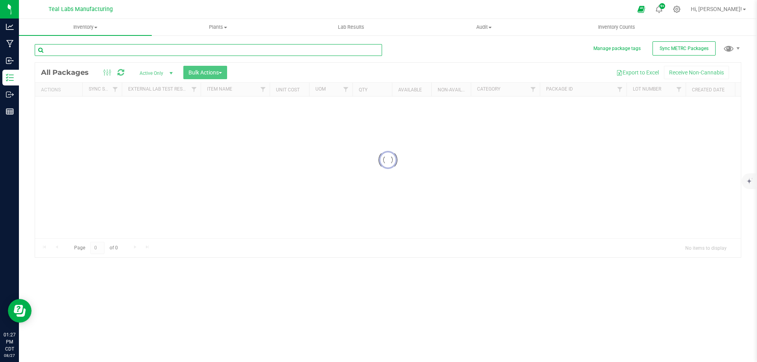
click at [147, 52] on input "text" at bounding box center [208, 50] width 347 height 12
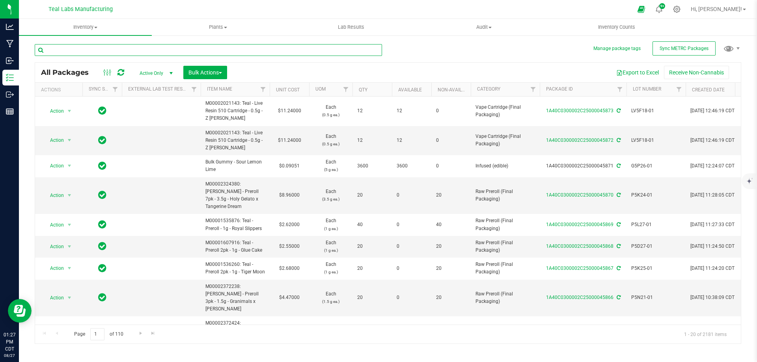
click at [123, 48] on input "text" at bounding box center [208, 50] width 347 height 12
type input "rosin"
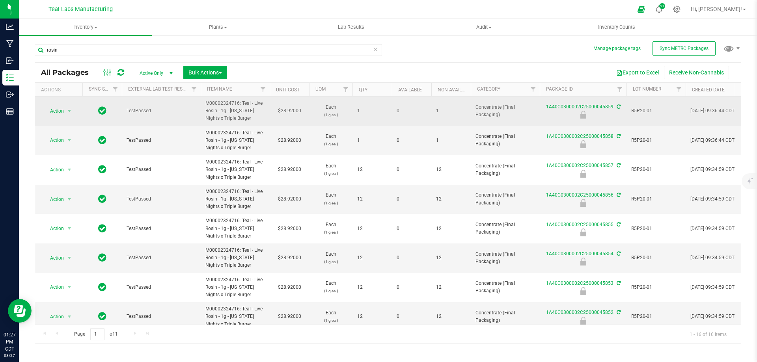
drag, startPoint x: 255, startPoint y: 118, endPoint x: 241, endPoint y: 104, distance: 19.5
click at [241, 104] on span "M00002324716: Teal - Live Rosin - 1g - [US_STATE] Nights x Triple Burger" at bounding box center [235, 111] width 60 height 23
copy span "Teal - Live Rosin - 1g - [US_STATE] Nights x Triple Burger"
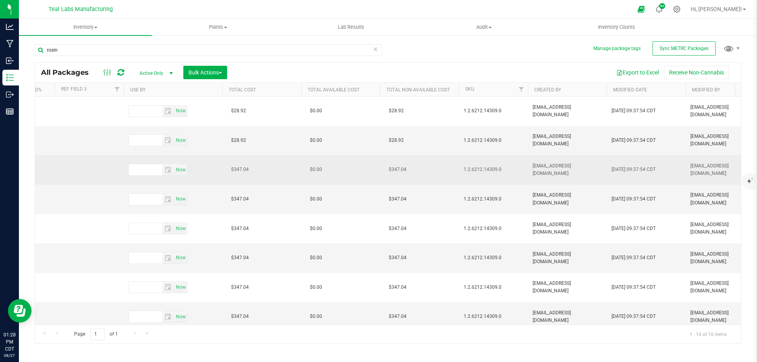
scroll to position [0, 1369]
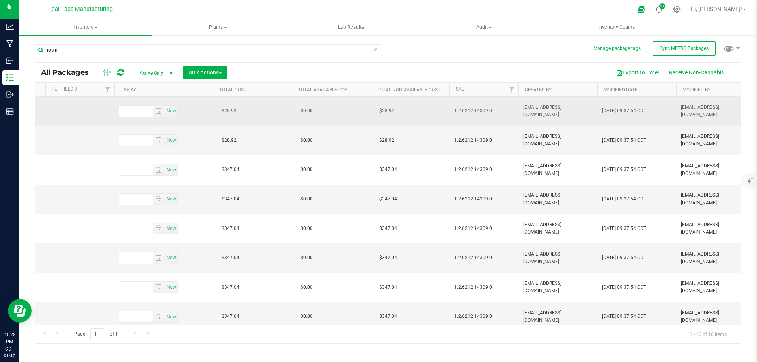
click at [482, 114] on span "1.2.6212.14309.0" at bounding box center [484, 110] width 60 height 7
copy span "1.2.6212.14309.0"
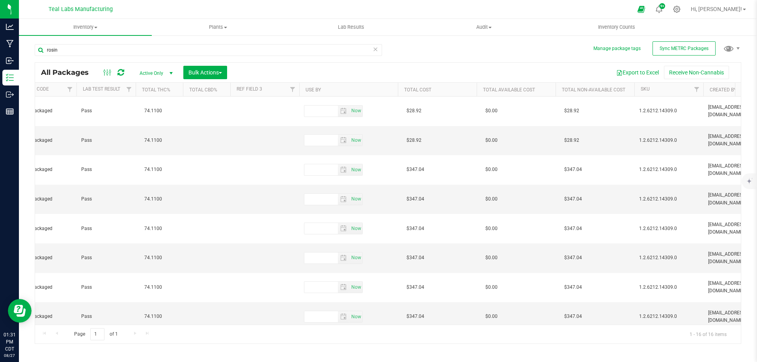
scroll to position [0, 1316]
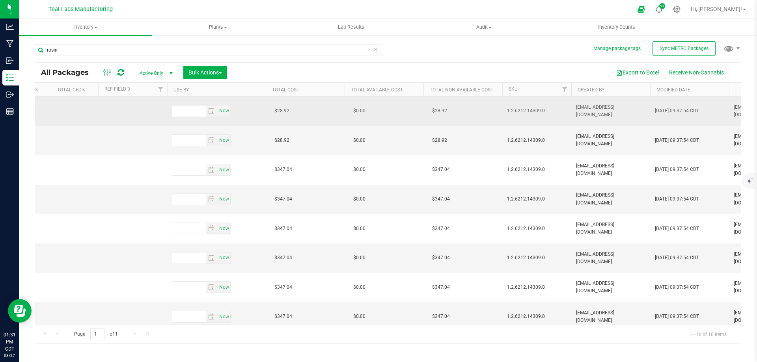
copy span "1.2.6212.14309.0"
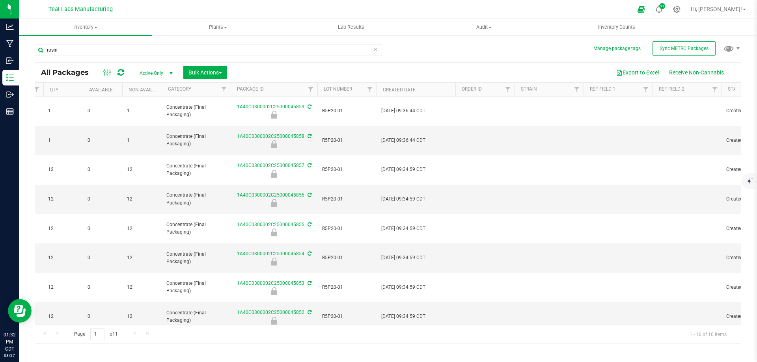
scroll to position [0, 0]
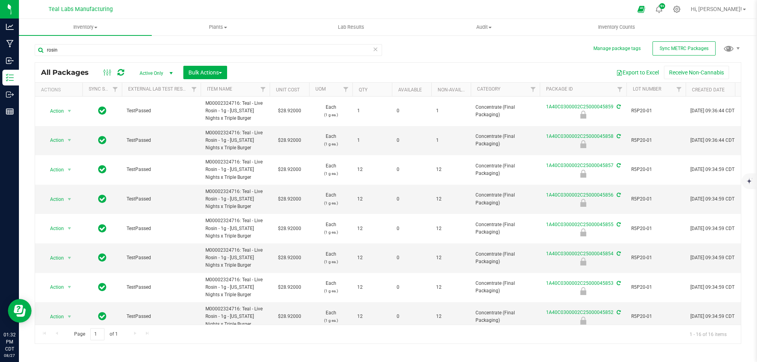
click at [333, 72] on div "Export to Excel Receive Non-Cannabis" at bounding box center [484, 72] width 502 height 13
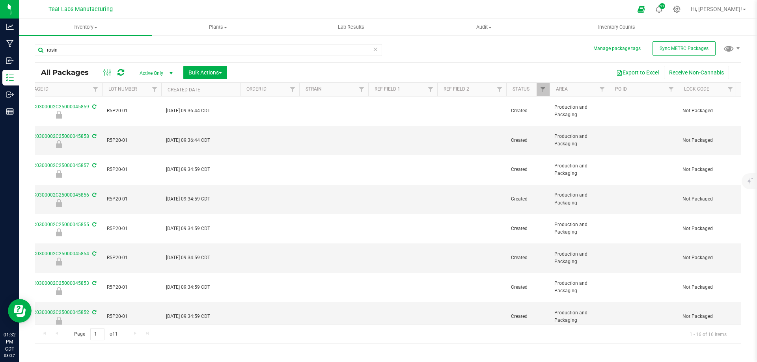
scroll to position [0, 592]
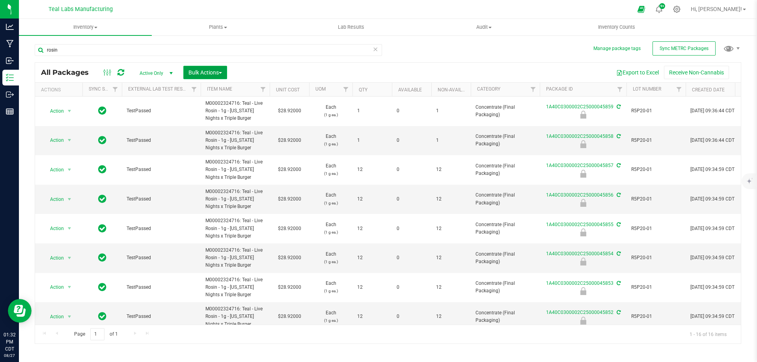
click at [217, 73] on span "Bulk Actions" at bounding box center [204, 72] width 33 height 6
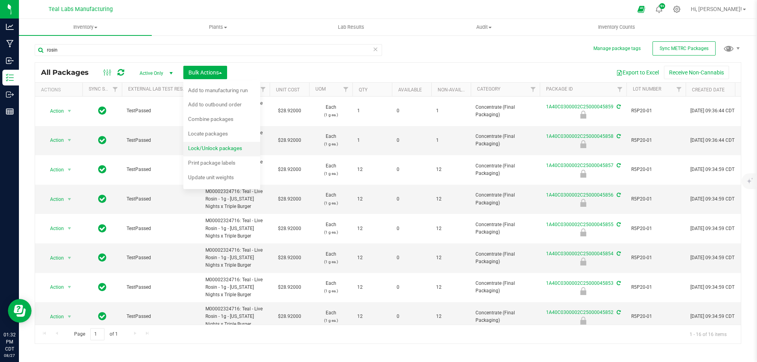
click at [202, 150] on span "Lock/Unlock packages" at bounding box center [215, 148] width 54 height 6
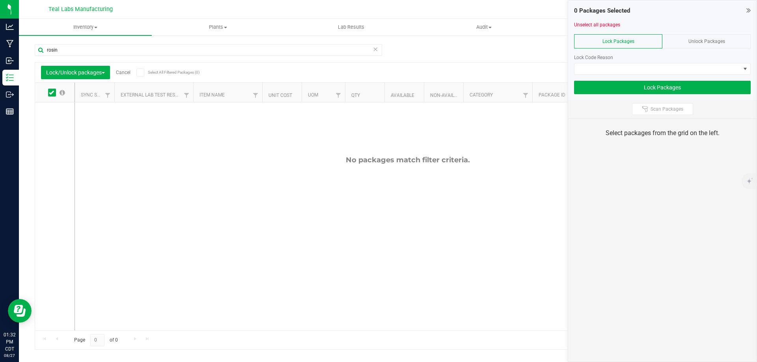
drag, startPoint x: 706, startPoint y: 39, endPoint x: 630, endPoint y: 49, distance: 76.7
click at [707, 39] on span "Unlock Packages" at bounding box center [706, 42] width 37 height 6
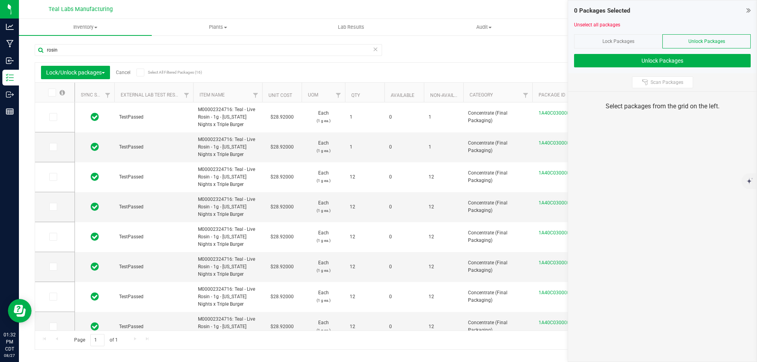
click at [144, 71] on span at bounding box center [140, 73] width 8 height 8
click at [0, 0] on input "Select All Filtered Packages (16)" at bounding box center [0, 0] width 0 height 0
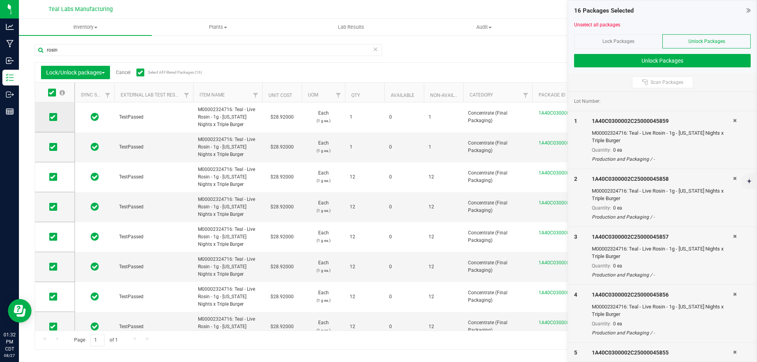
click at [54, 117] on icon at bounding box center [52, 117] width 5 height 0
click at [0, 0] on input "checkbox" at bounding box center [0, 0] width 0 height 0
click at [52, 117] on icon at bounding box center [52, 117] width 5 height 0
click at [0, 0] on input "checkbox" at bounding box center [0, 0] width 0 height 0
click at [668, 60] on button "Unlock Packages" at bounding box center [662, 60] width 177 height 13
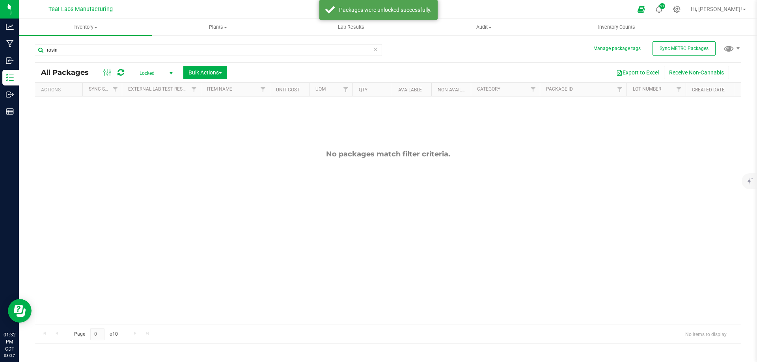
click at [155, 73] on span "Locked" at bounding box center [154, 73] width 43 height 11
click at [146, 86] on li "Active Only" at bounding box center [154, 86] width 43 height 12
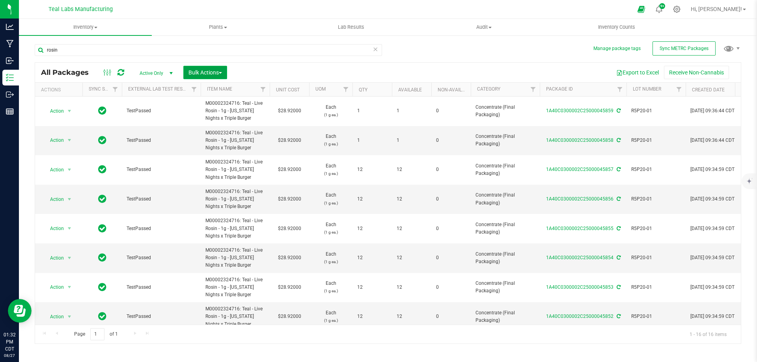
click at [200, 76] on button "Bulk Actions" at bounding box center [205, 72] width 44 height 13
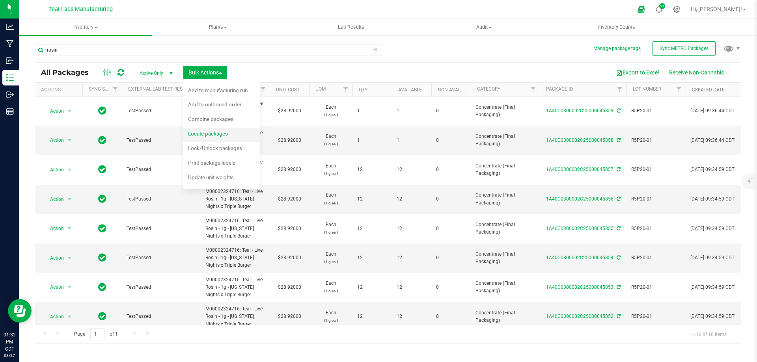
click at [206, 137] on span "Locate packages" at bounding box center [208, 133] width 40 height 6
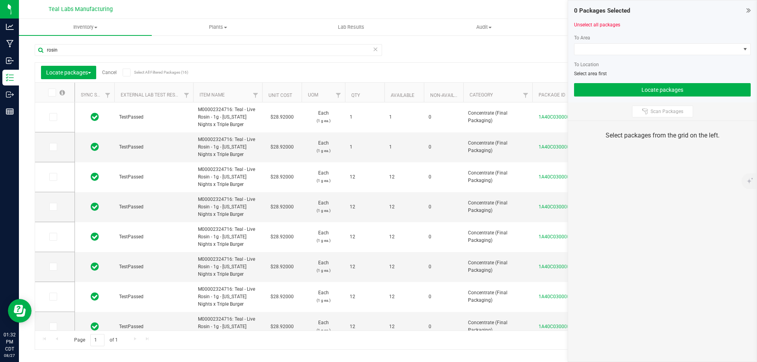
click at [128, 73] on icon at bounding box center [126, 73] width 5 height 0
click at [0, 0] on input "Select All Filtered Packages (16)" at bounding box center [0, 0] width 0 height 0
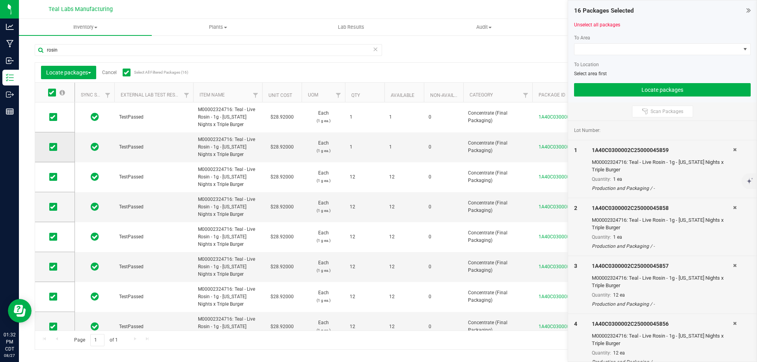
click at [60, 147] on label at bounding box center [54, 147] width 11 height 8
click at [0, 0] on input "checkbox" at bounding box center [0, 0] width 0 height 0
click at [53, 117] on icon at bounding box center [52, 117] width 5 height 0
click at [0, 0] on input "checkbox" at bounding box center [0, 0] width 0 height 0
click at [672, 49] on span at bounding box center [657, 49] width 166 height 11
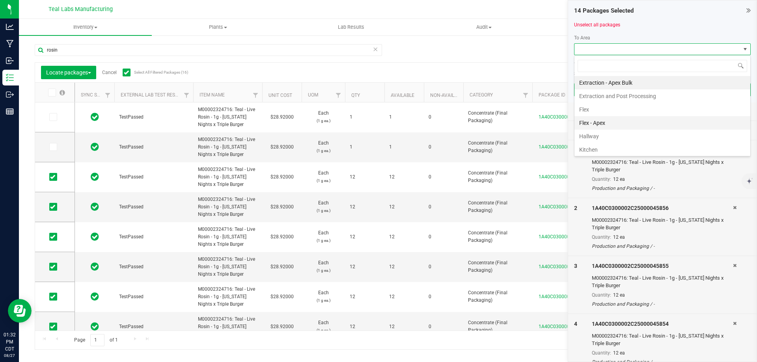
click at [613, 123] on li "Flex - Apex" at bounding box center [662, 122] width 176 height 13
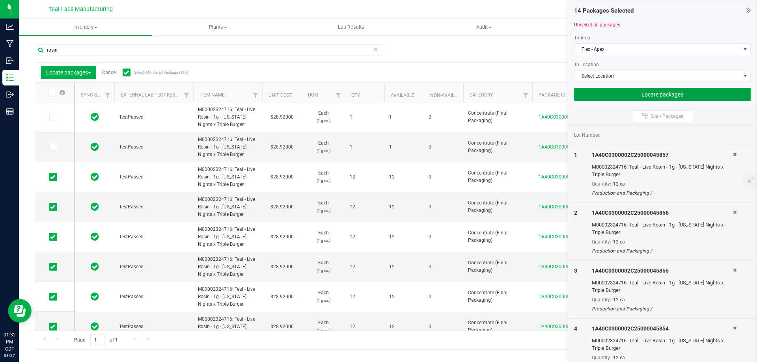
click at [662, 94] on button "Locate packages" at bounding box center [662, 94] width 177 height 13
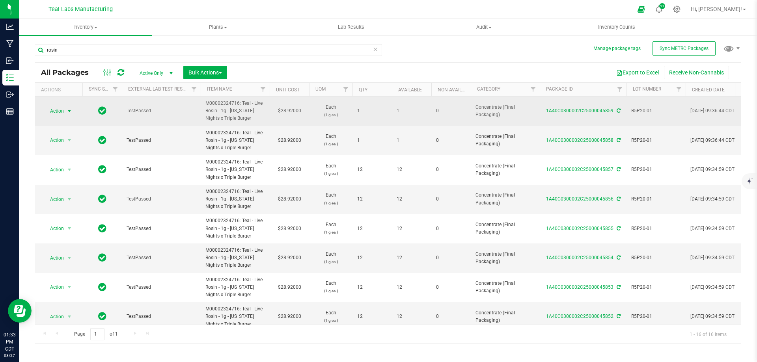
click at [68, 109] on span "select" at bounding box center [69, 111] width 6 height 6
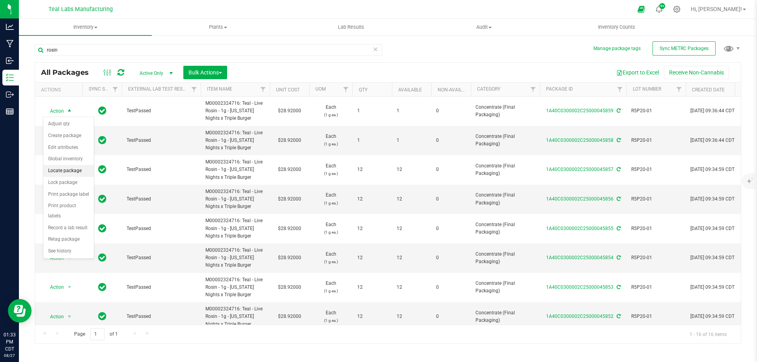
click at [58, 171] on li "Locate package" at bounding box center [68, 171] width 50 height 12
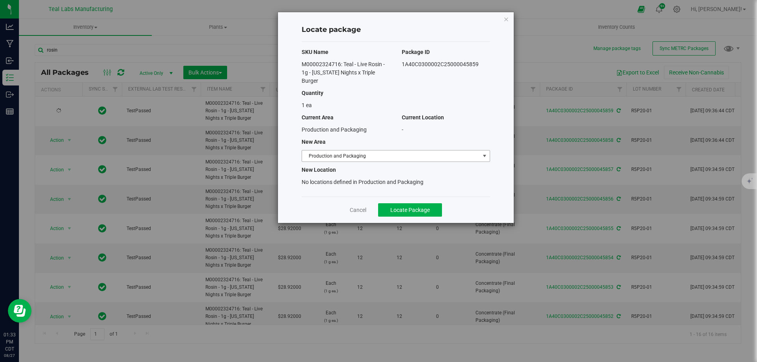
click at [346, 158] on span "Production and Packaging" at bounding box center [391, 156] width 178 height 11
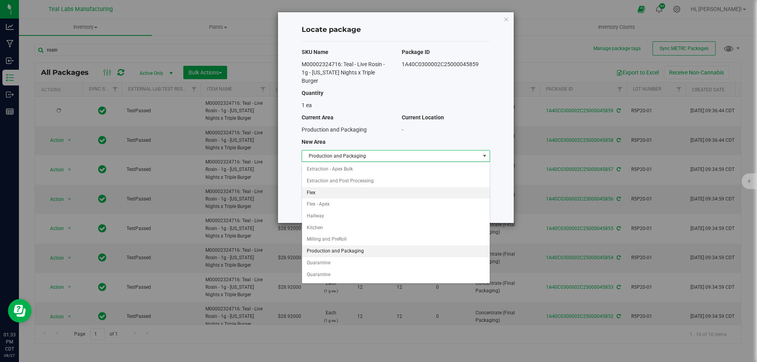
click at [316, 192] on li "Flex" at bounding box center [396, 193] width 188 height 12
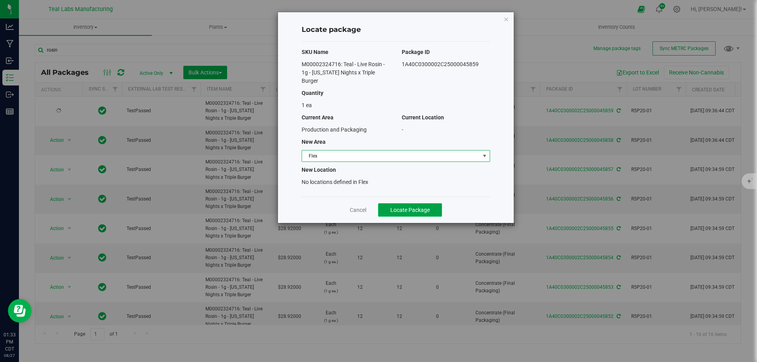
click at [409, 212] on span "Locate Package" at bounding box center [409, 210] width 39 height 6
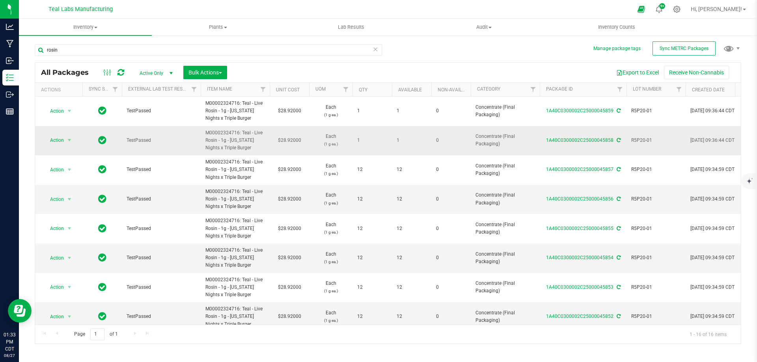
click at [54, 144] on span "Action" at bounding box center [53, 140] width 21 height 11
click at [52, 138] on span "Action" at bounding box center [53, 140] width 21 height 11
click at [60, 202] on li "Locate package" at bounding box center [68, 201] width 50 height 12
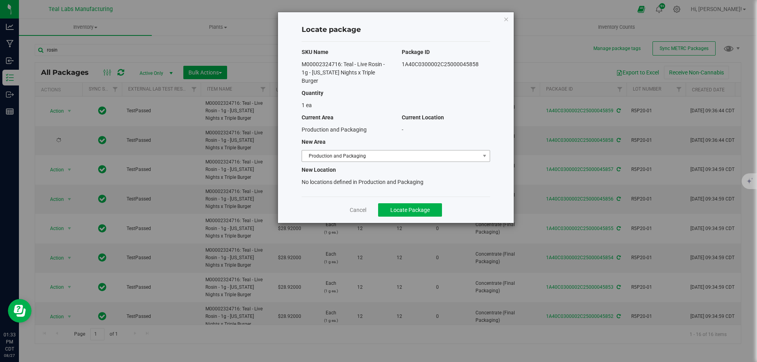
click at [348, 155] on span "Production and Packaging" at bounding box center [391, 156] width 178 height 11
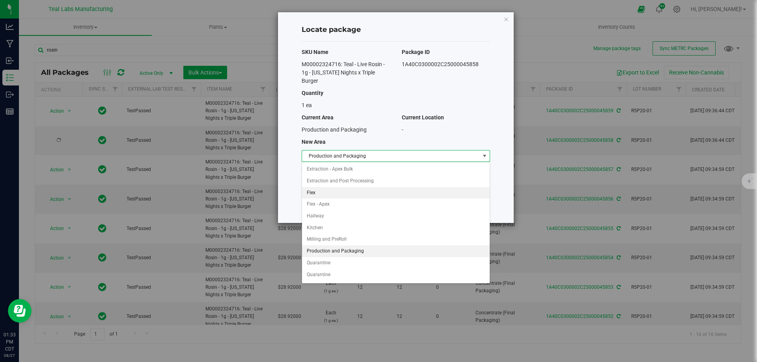
click at [316, 193] on li "Flex" at bounding box center [396, 193] width 188 height 12
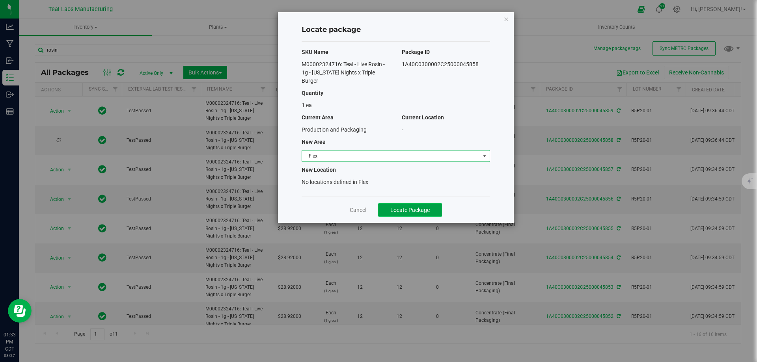
click at [416, 213] on button "Locate Package" at bounding box center [410, 209] width 64 height 13
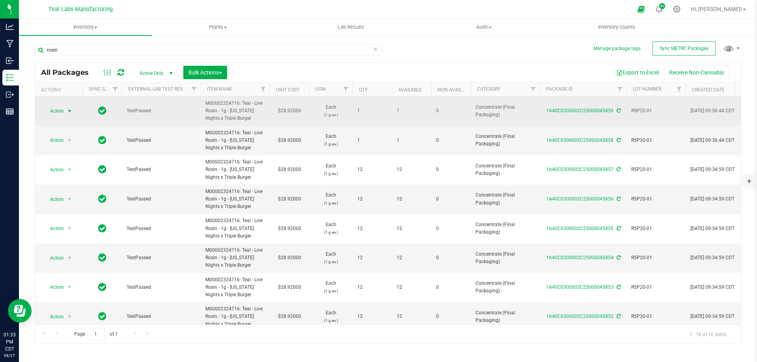
click at [48, 111] on span "Action" at bounding box center [53, 111] width 21 height 11
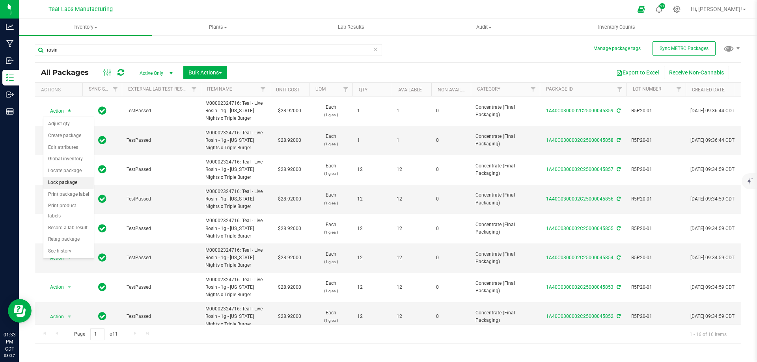
click at [54, 184] on li "Lock package" at bounding box center [68, 183] width 50 height 12
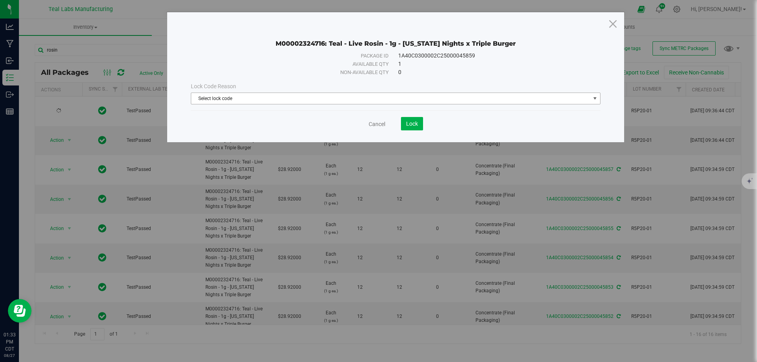
drag, startPoint x: 316, startPoint y: 99, endPoint x: 292, endPoint y: 101, distance: 23.7
click at [313, 99] on span "Select lock code" at bounding box center [390, 98] width 399 height 11
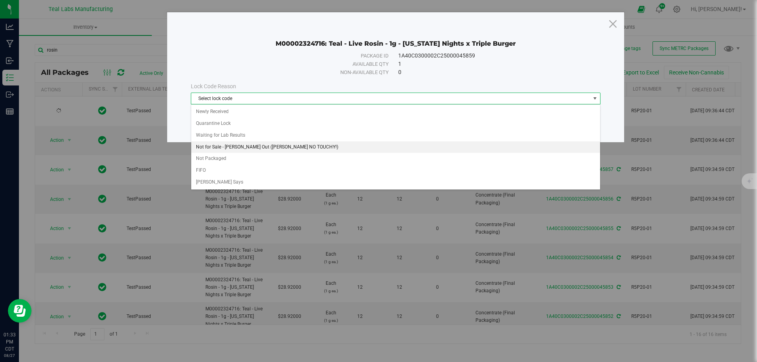
click at [229, 145] on li "Not for Sale - [PERSON_NAME] Out ([PERSON_NAME] NO TOUCHY!)" at bounding box center [395, 147] width 409 height 12
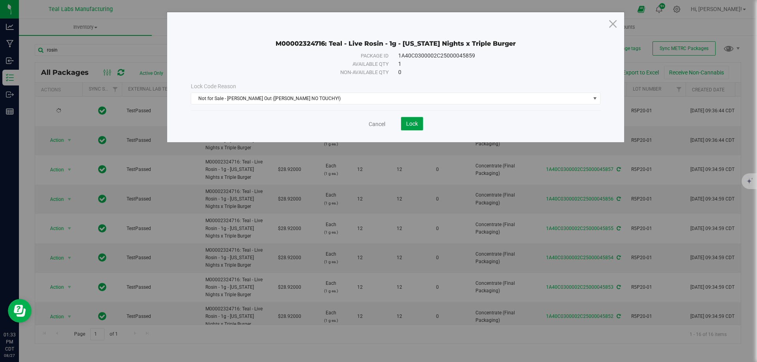
click at [408, 124] on span "Lock" at bounding box center [412, 124] width 12 height 6
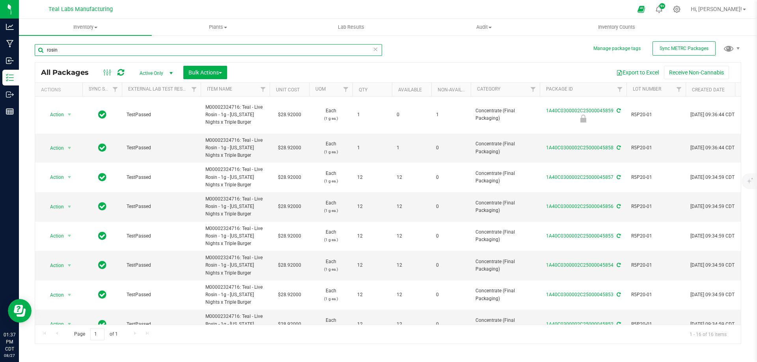
click at [114, 52] on input "rosin" at bounding box center [208, 50] width 347 height 12
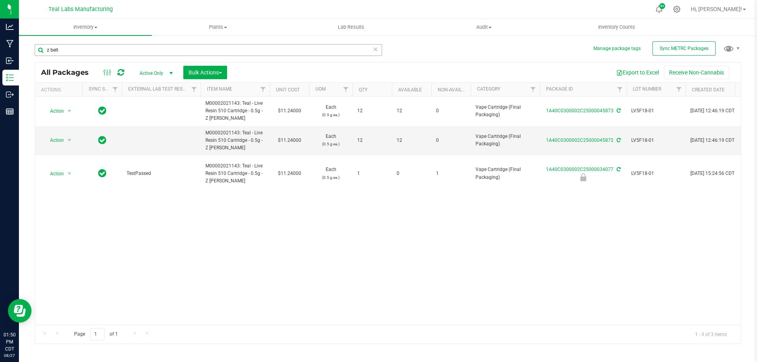
click at [175, 52] on input "z belt" at bounding box center [208, 50] width 347 height 12
click at [121, 48] on input "z belt" at bounding box center [208, 50] width 347 height 12
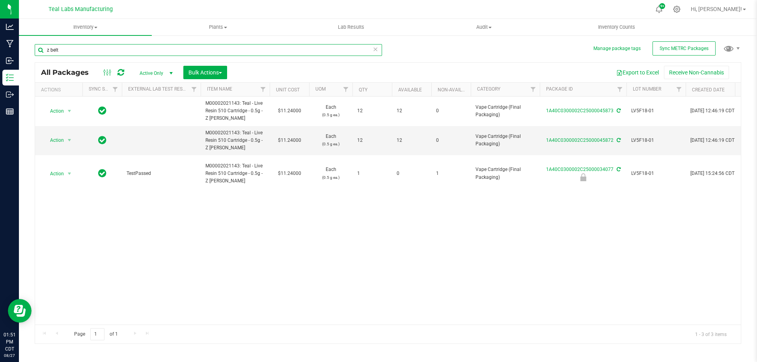
click at [121, 48] on input "z belt" at bounding box center [208, 50] width 347 height 12
paste input "R5P20-01"
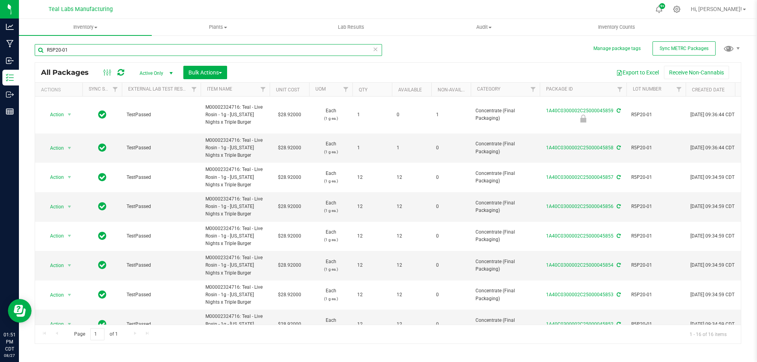
click at [100, 53] on input "R5P20-01" at bounding box center [208, 50] width 347 height 12
paste input "M00001621224: Teal - Live Resin 510 Cartridge - 0.5g - Peanut Butter Papaya"
type input "M00001621224: Teal - Live Resin 510 Cartridge - 0.5g - Peanut Butter Papaya"
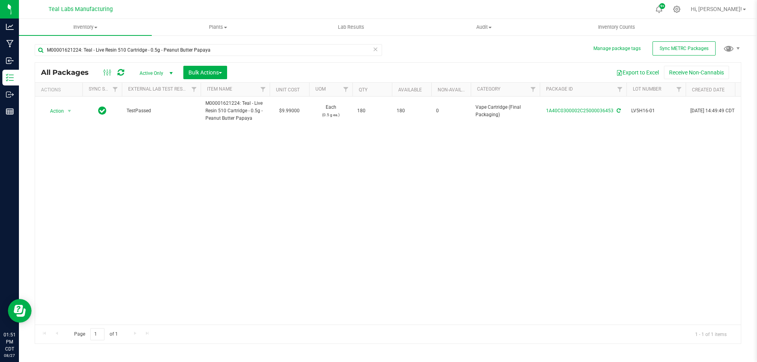
click at [291, 244] on div "Action Action Adjust qty Create package Edit attributes Global inventory Locate…" at bounding box center [387, 211] width 705 height 228
click at [481, 209] on div "Action Action Adjust qty Create package Edit attributes Global inventory Locate…" at bounding box center [387, 211] width 705 height 228
click at [421, 182] on div "Action Action Adjust qty Create package Edit attributes Global inventory Locate…" at bounding box center [387, 211] width 705 height 228
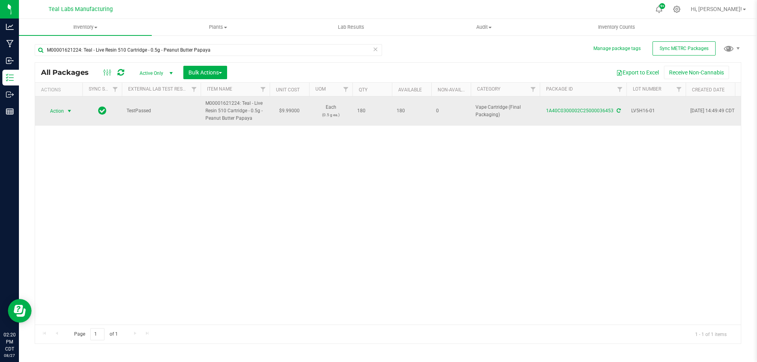
click at [50, 112] on span "Action" at bounding box center [53, 111] width 21 height 11
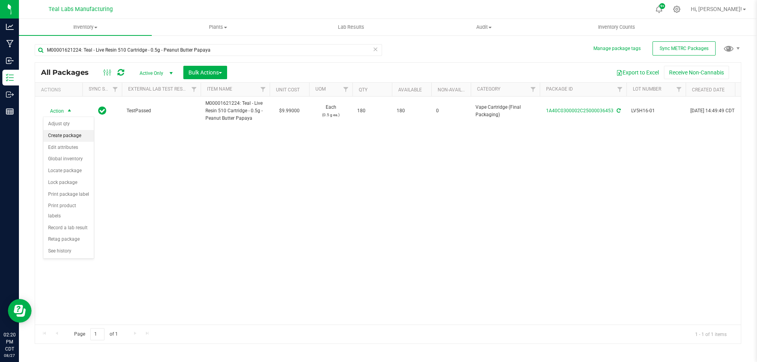
click at [71, 133] on li "Create package" at bounding box center [68, 136] width 50 height 12
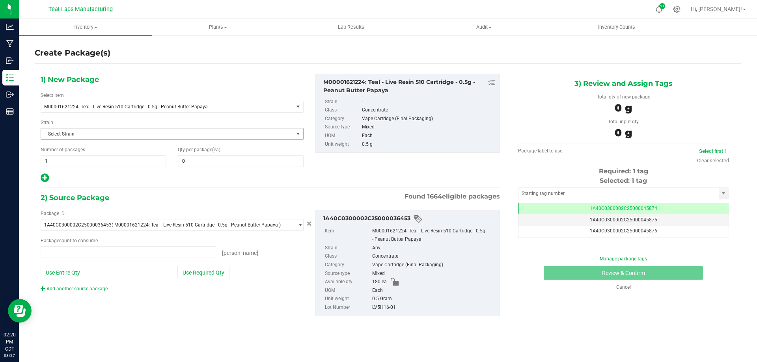
type input "0 ea"
click at [70, 158] on span "1 1" at bounding box center [103, 161] width 125 height 12
click at [70, 158] on input "1" at bounding box center [103, 161] width 125 height 11
type input "15"
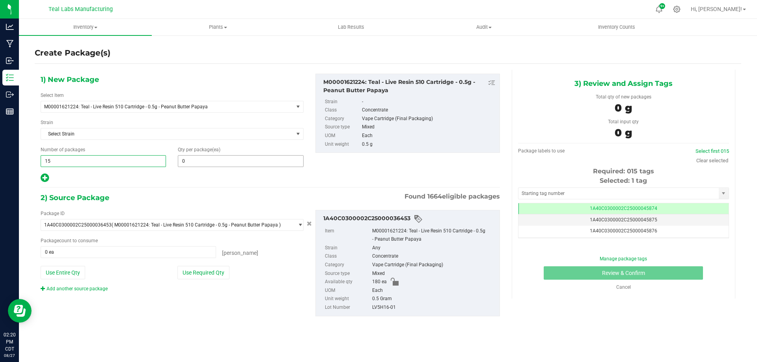
click at [188, 158] on span "0 0" at bounding box center [240, 161] width 125 height 12
click at [189, 158] on input "text" at bounding box center [240, 161] width 125 height 11
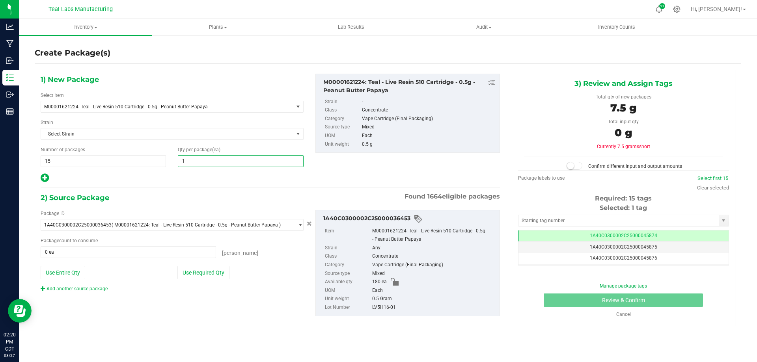
type input "12"
click at [185, 175] on div at bounding box center [172, 178] width 263 height 10
click at [194, 269] on button "Use Required Qty" at bounding box center [203, 272] width 52 height 13
type input "180 ea"
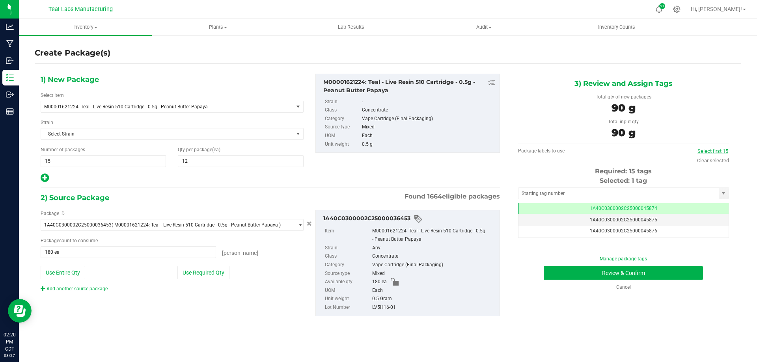
click at [711, 150] on link "Select first 15" at bounding box center [712, 151] width 31 height 6
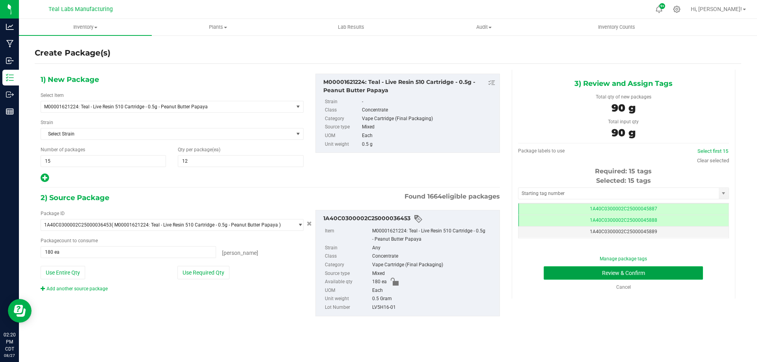
click at [694, 275] on button "Review & Confirm" at bounding box center [622, 272] width 159 height 13
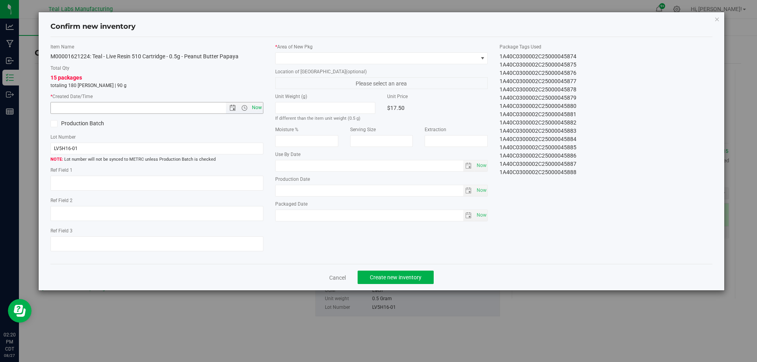
click at [260, 109] on span "Now" at bounding box center [256, 107] width 13 height 11
type input "8/27/2025 2:20 PM"
click at [320, 55] on span at bounding box center [376, 58] width 202 height 11
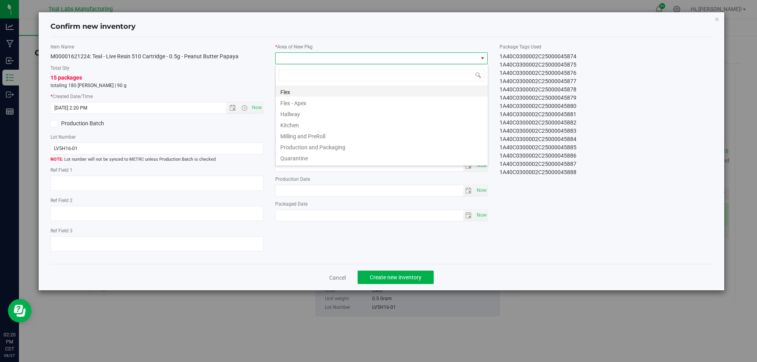
scroll to position [39, 0]
click at [294, 121] on li "Flex - Apex" at bounding box center [381, 123] width 212 height 11
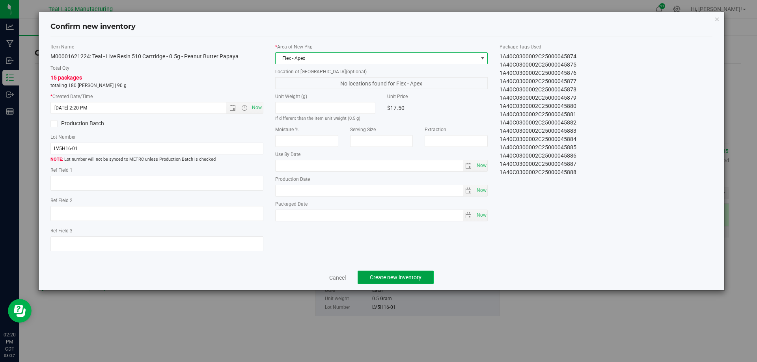
click at [403, 278] on span "Create new inventory" at bounding box center [396, 277] width 52 height 6
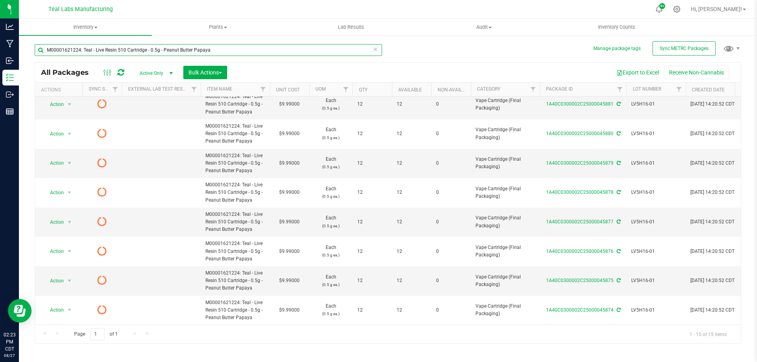
click at [217, 50] on input "M00001621224: Teal - Live Resin 510 Cartridge - 0.5g - Peanut Butter Papaya" at bounding box center [208, 50] width 347 height 12
click at [218, 50] on input "M00001621224: Teal - Live Resin 510 Cartridge - 0.5g - Peanut Butter Papaya" at bounding box center [208, 50] width 347 height 12
paste input "2172039: Teal - Live Resin 510 Cartridge - 0.5g - Strawberry Bubbles"
type input "M00002172039: Teal - Live Resin 510 Cartridge - 0.5g - Strawberry Bubbles"
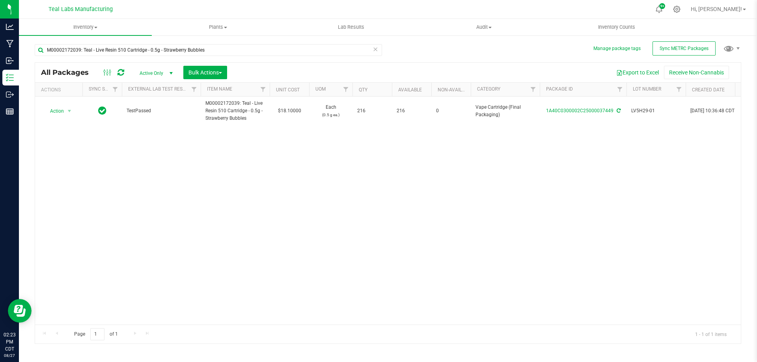
click at [385, 244] on div "Action Action Adjust qty Create package Edit attributes Global inventory Locate…" at bounding box center [387, 211] width 705 height 228
drag, startPoint x: 331, startPoint y: 210, endPoint x: 328, endPoint y: 207, distance: 4.7
click at [331, 210] on div "Action Action Adjust qty Create package Edit attributes Global inventory Locate…" at bounding box center [387, 211] width 705 height 228
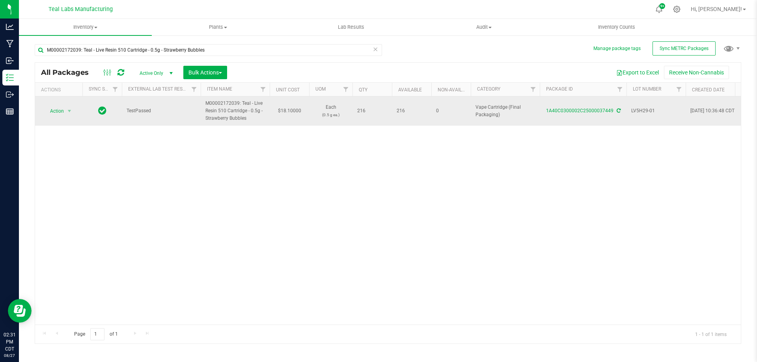
click at [46, 113] on span "Action" at bounding box center [53, 111] width 21 height 11
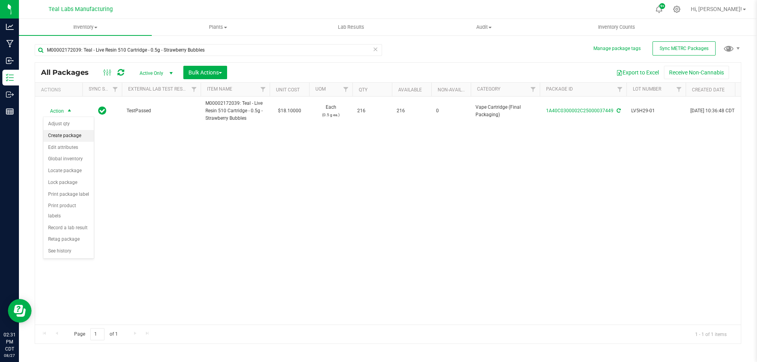
click at [65, 137] on li "Create package" at bounding box center [68, 136] width 50 height 12
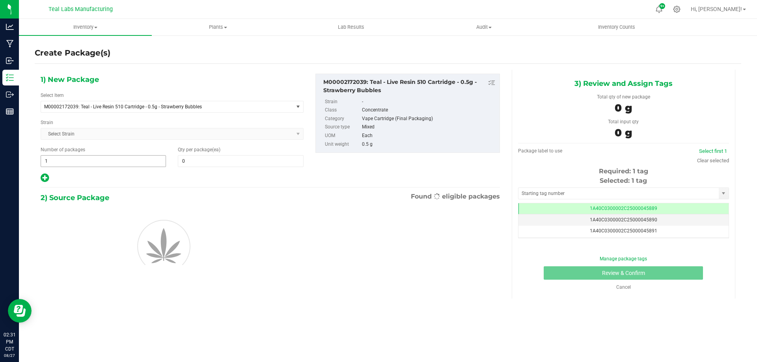
type input "0"
click at [100, 158] on span "1 1" at bounding box center [103, 161] width 125 height 12
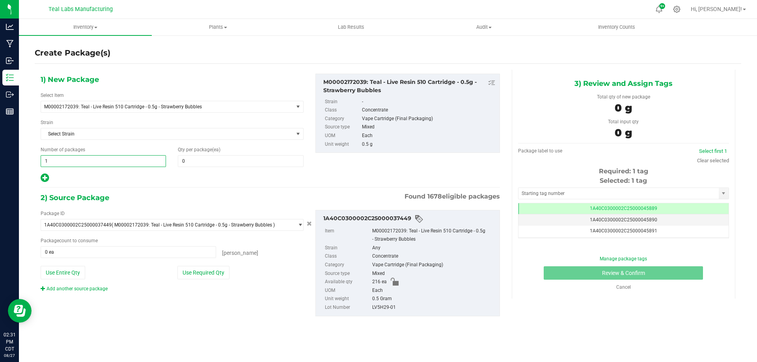
click at [100, 158] on input "1" at bounding box center [103, 161] width 125 height 11
type input "18"
type input "12"
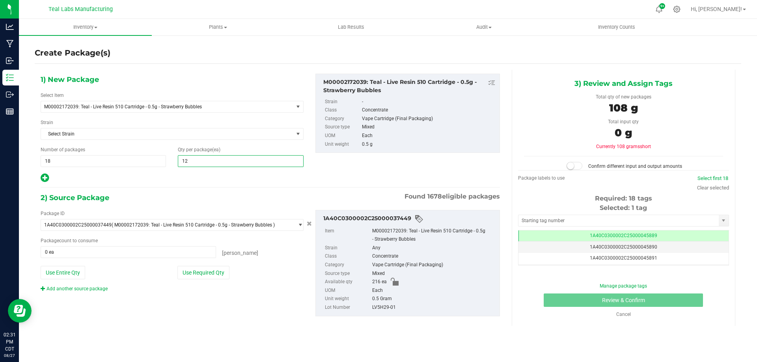
type input "12"
click at [194, 195] on div "2) Source Package Found 1678 eligible packages" at bounding box center [270, 198] width 459 height 12
click at [203, 271] on button "Use Required Qty" at bounding box center [203, 272] width 52 height 13
type input "216 ea"
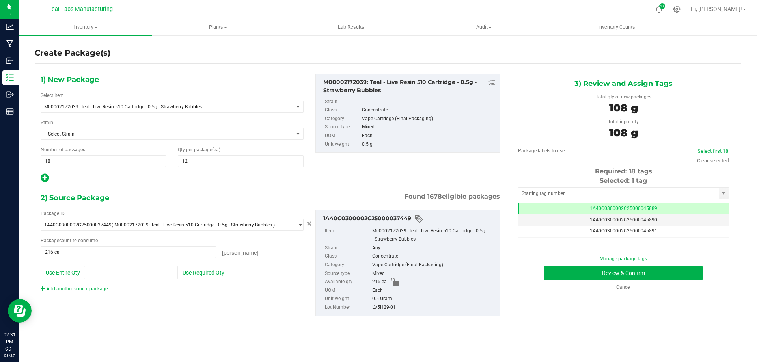
click at [709, 150] on link "Select first 18" at bounding box center [712, 151] width 31 height 6
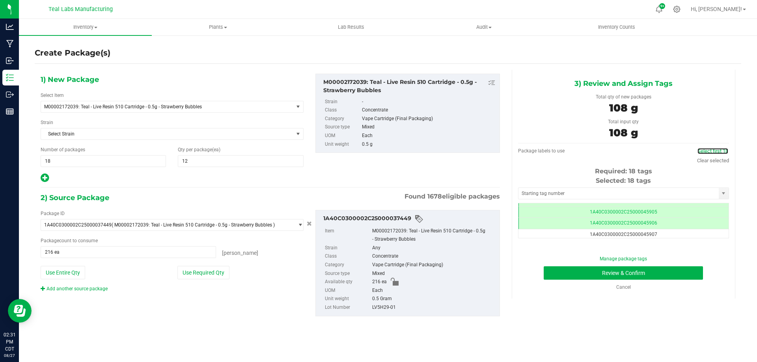
scroll to position [173, 0]
click at [654, 277] on button "Review & Confirm" at bounding box center [622, 272] width 159 height 13
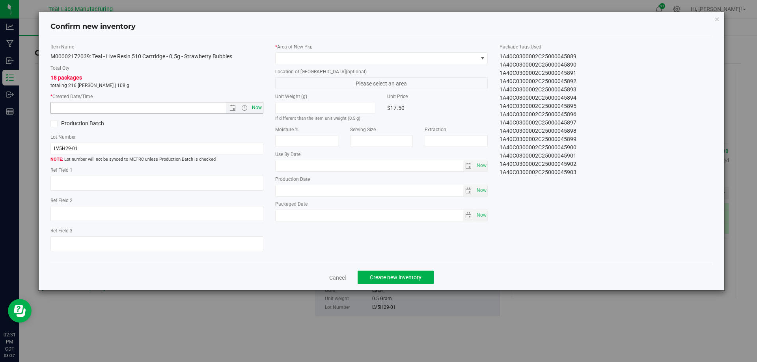
click at [259, 109] on span "Now" at bounding box center [256, 107] width 13 height 11
type input "8/27/2025 2:31 PM"
click at [351, 60] on span at bounding box center [376, 58] width 202 height 11
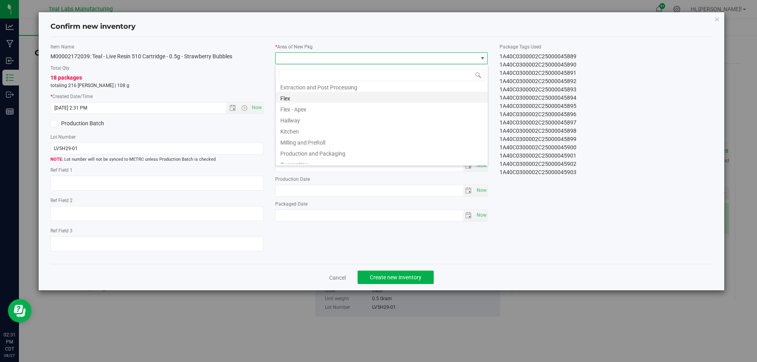
scroll to position [39, 0]
click at [309, 124] on li "Flex - Apex" at bounding box center [381, 123] width 212 height 11
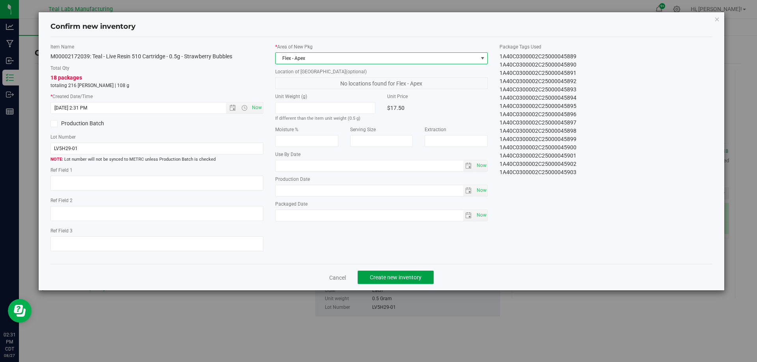
drag, startPoint x: 405, startPoint y: 277, endPoint x: 406, endPoint y: 272, distance: 4.8
click at [405, 273] on button "Create new inventory" at bounding box center [395, 277] width 76 height 13
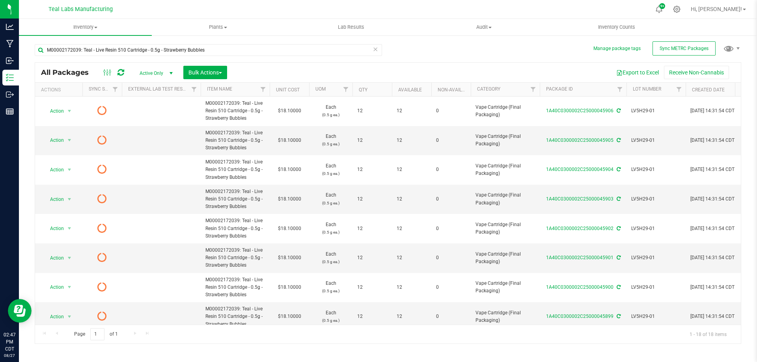
click at [364, 65] on div "All Packages Active Only Active Only Lab Samples Locked All External Internal B…" at bounding box center [387, 73] width 705 height 20
click at [440, 67] on div "Export to Excel Receive Non-Cannabis" at bounding box center [484, 72] width 502 height 13
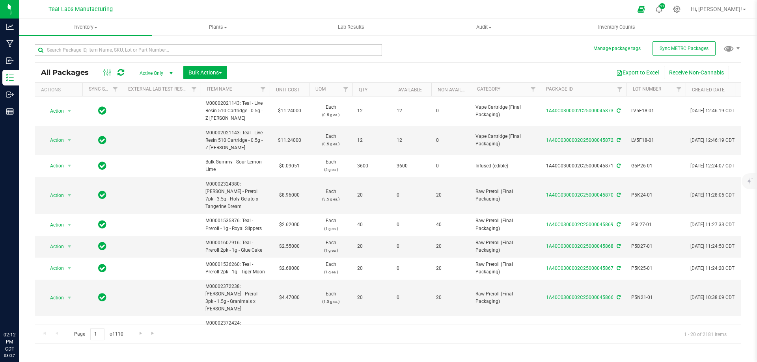
click at [161, 49] on input "text" at bounding box center [208, 50] width 347 height 12
type input "M00001621224: Teal - Live Resin 510 Cartridge - 0.5g - Peanut Butter Papaya"
